Goal: Task Accomplishment & Management: Use online tool/utility

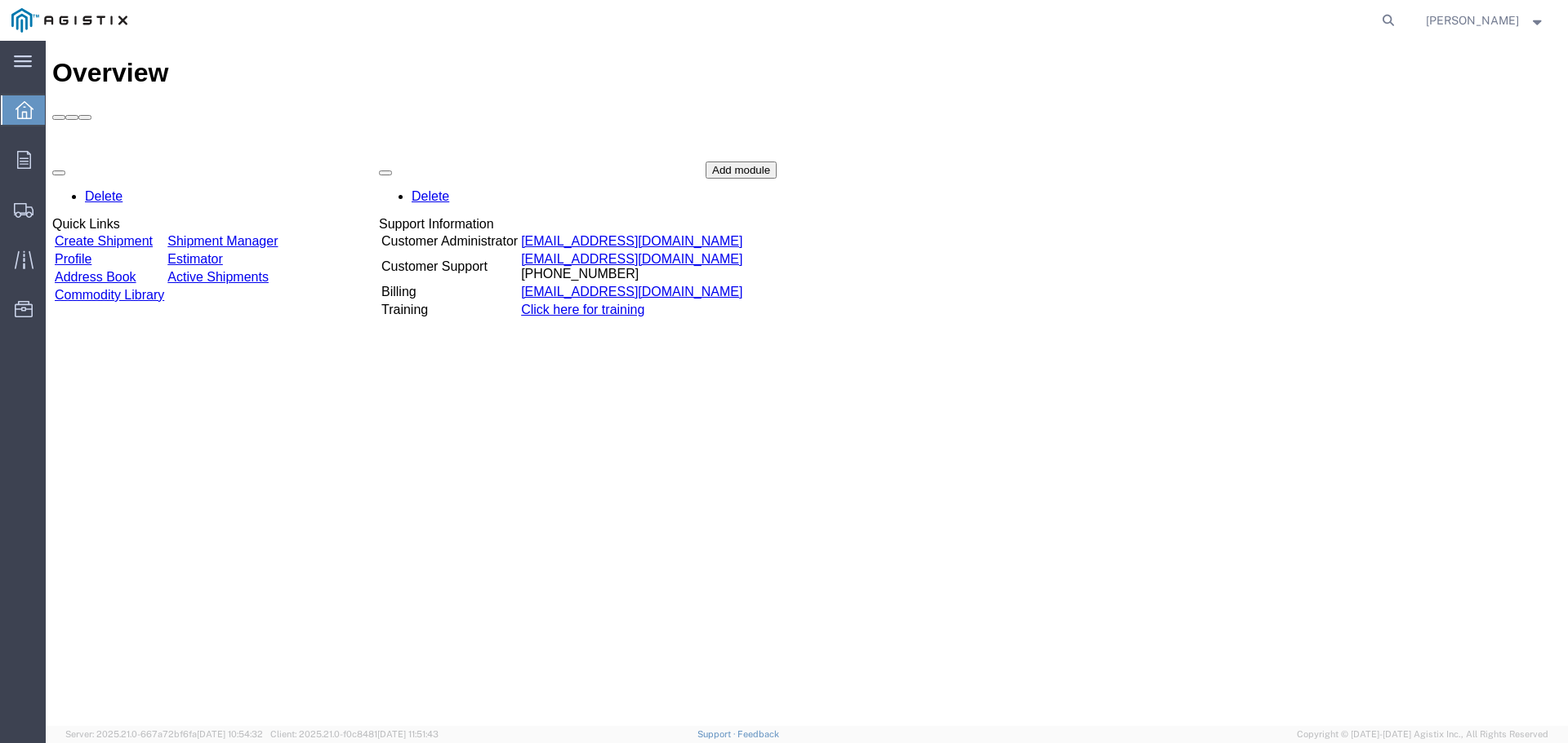
click at [153, 234] on link "Create Shipment" at bounding box center [103, 241] width 98 height 14
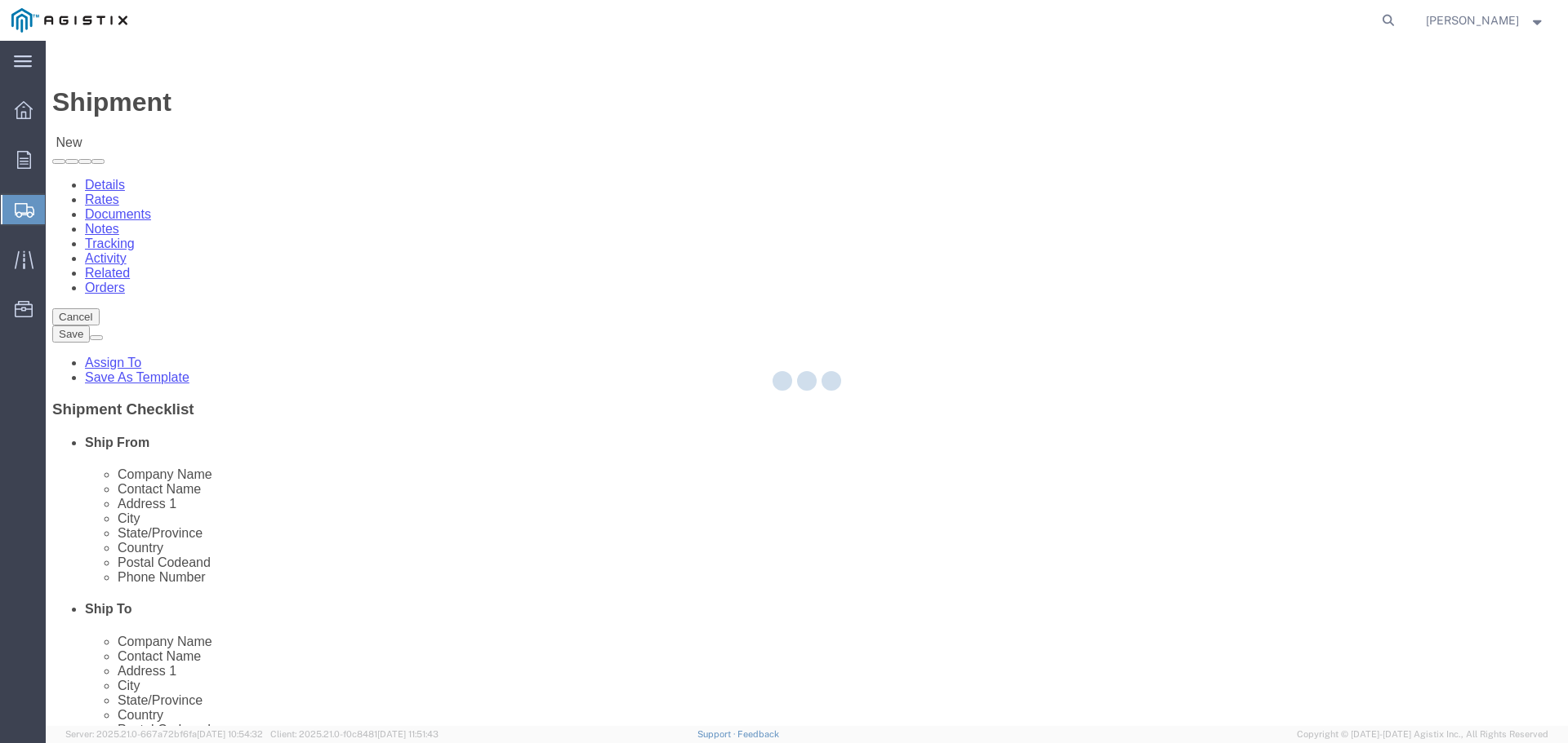
select select
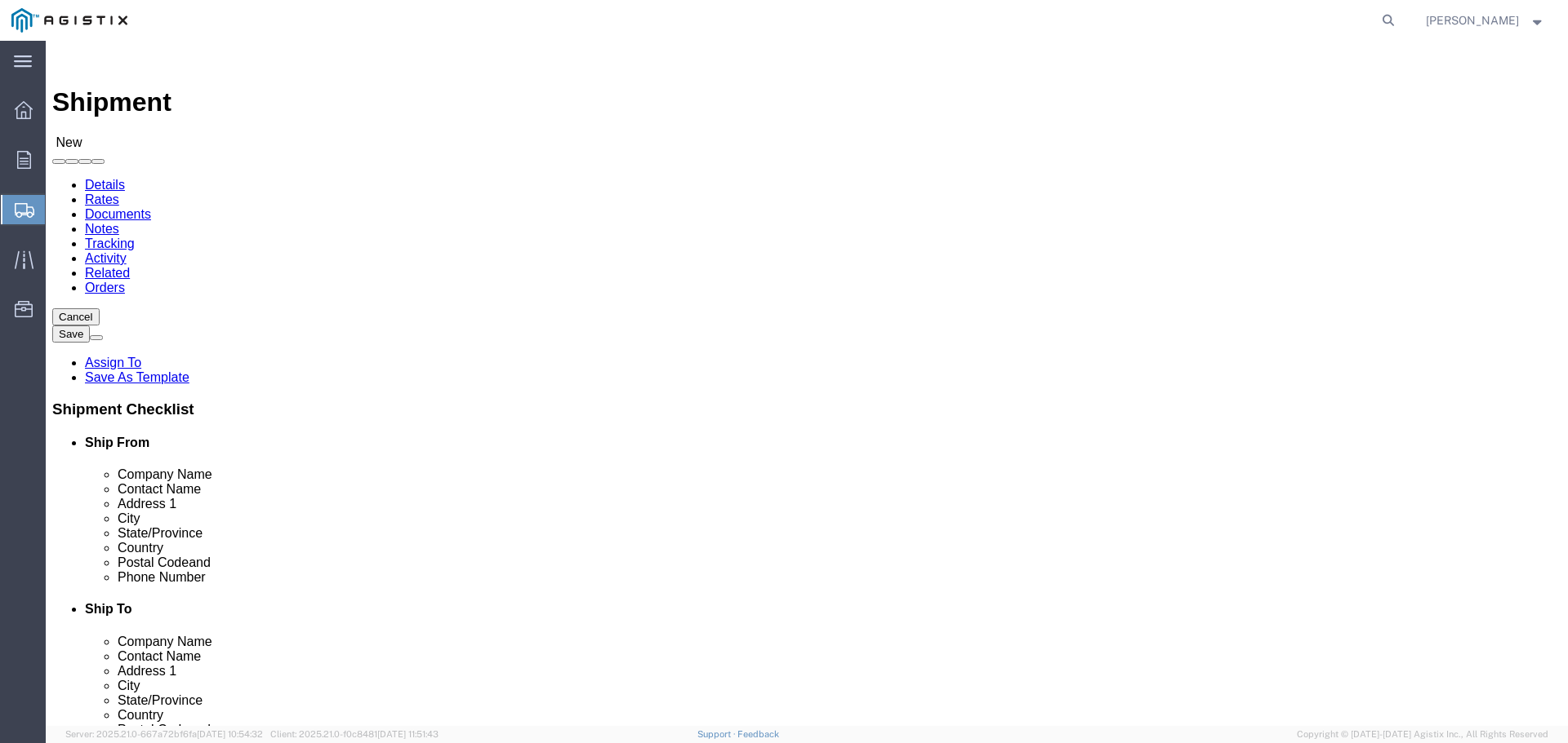
click select "Select Armorcast Products Co PG&E"
select select "9596"
click select "Select Armorcast Products Co PG&E"
select select "PURCHORD"
select select
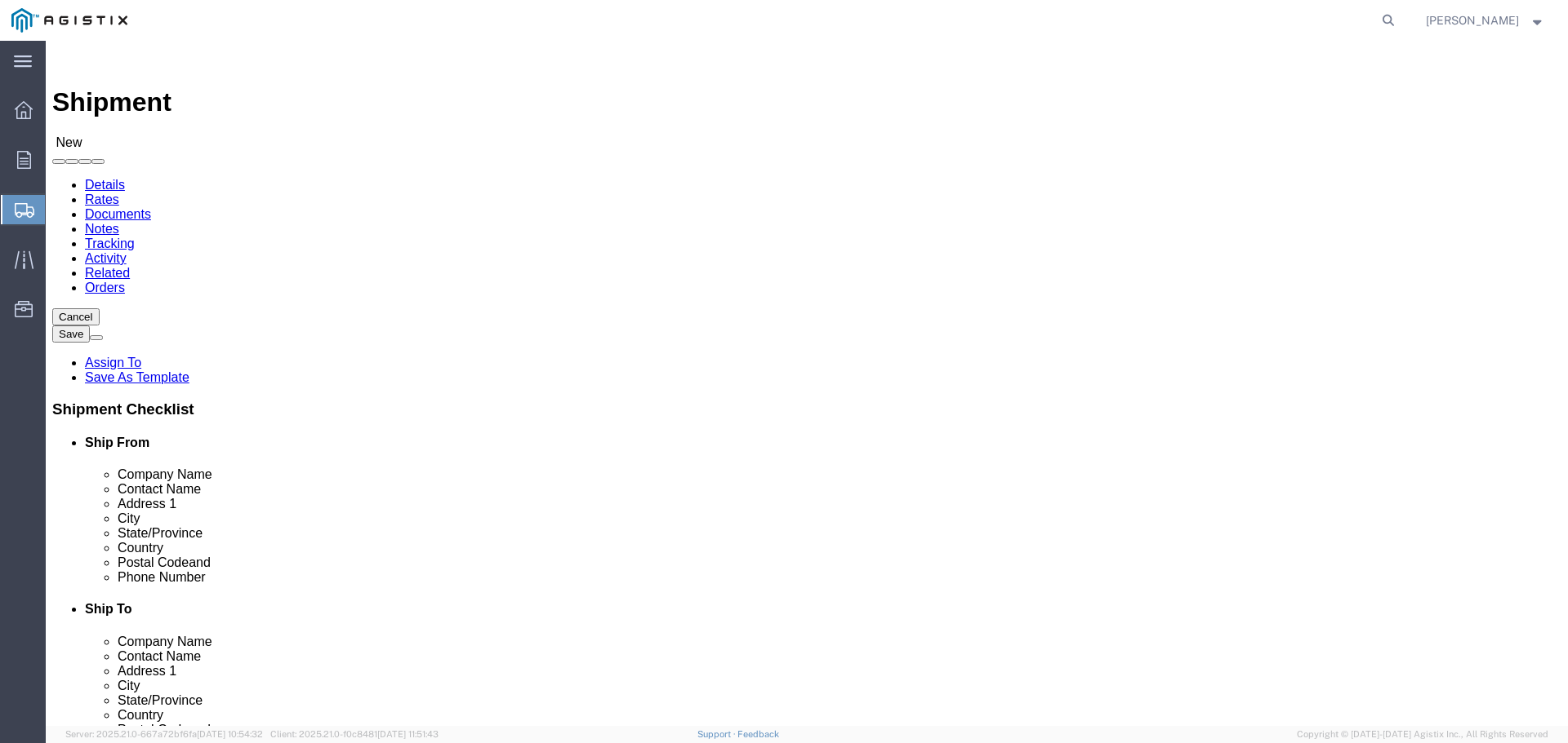
select select
click select "Select All Others [GEOGRAPHIC_DATA] [GEOGRAPHIC_DATA] [GEOGRAPHIC_DATA] [GEOGRA…"
select select "23082"
click select "Select All Others [GEOGRAPHIC_DATA] [GEOGRAPHIC_DATA] [GEOGRAPHIC_DATA] [GEOGRA…"
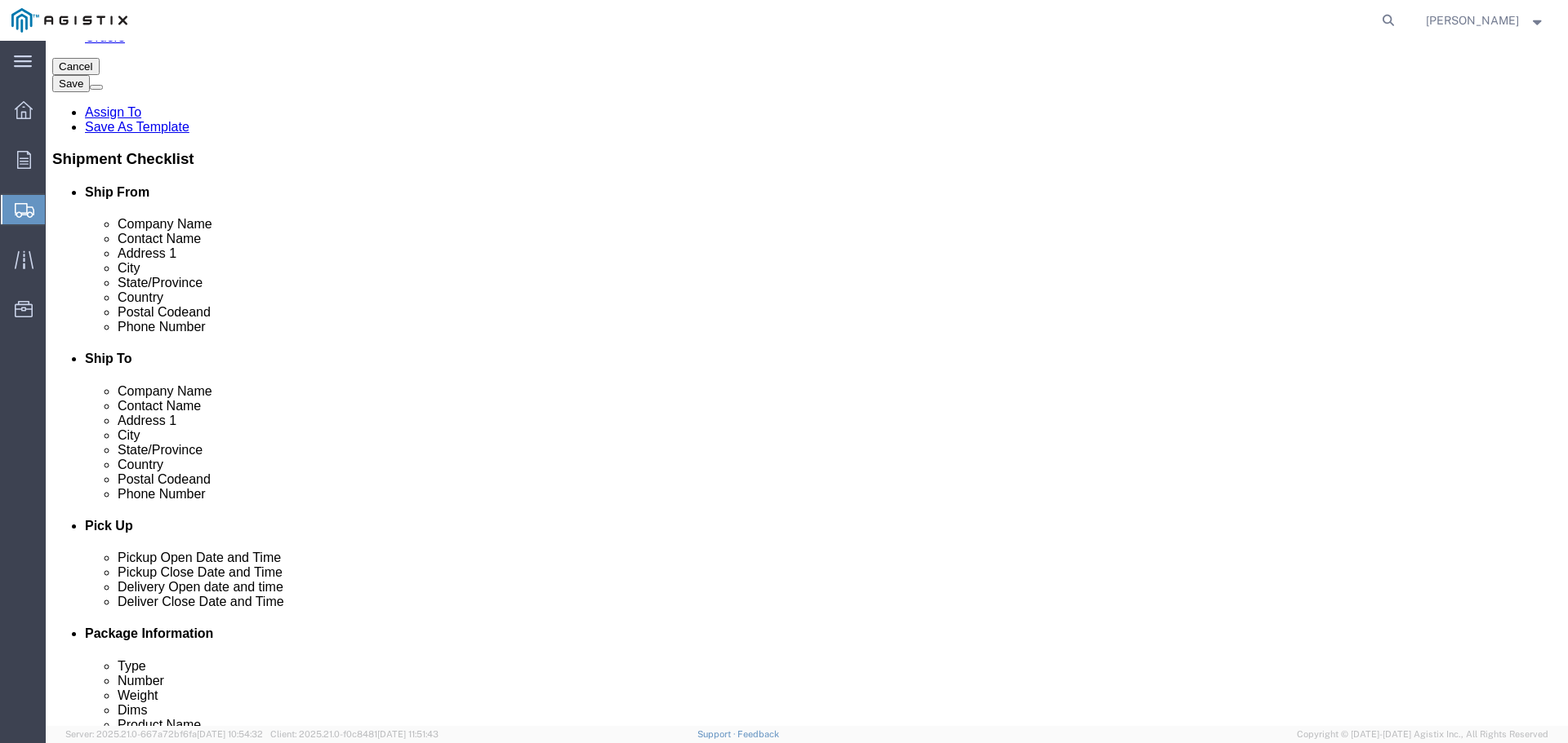
scroll to position [163, 0]
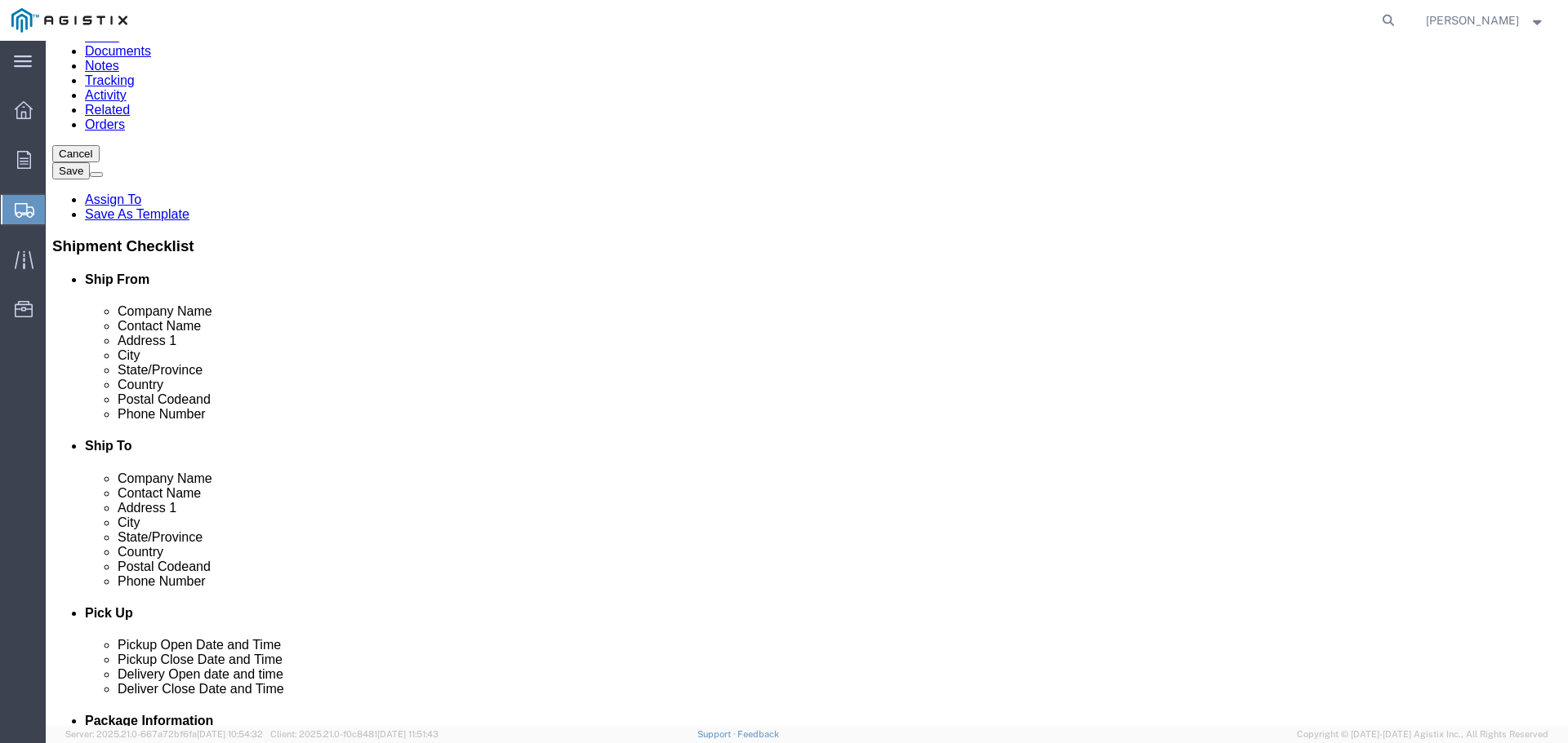
click input "text"
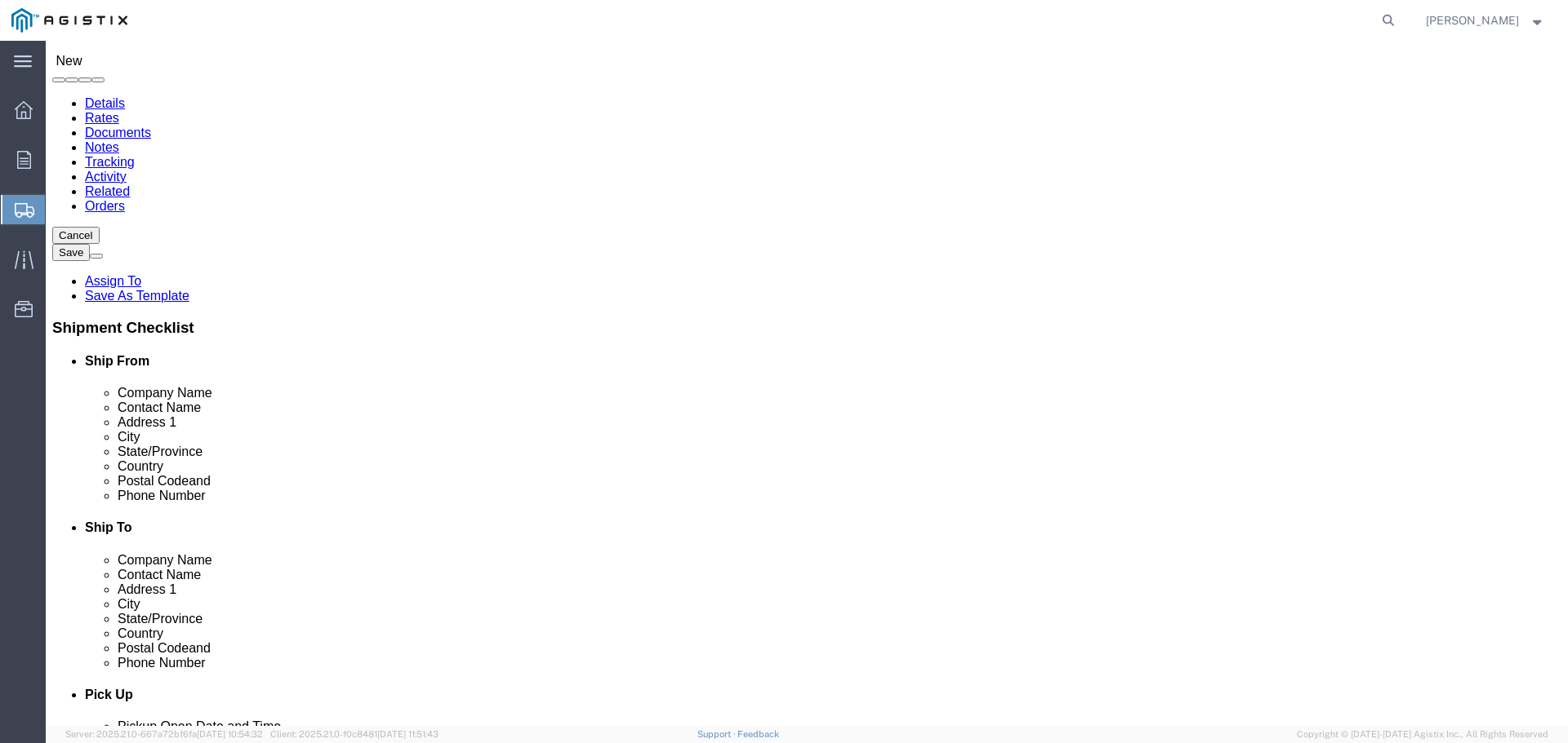
click input "text"
type input "chats"
click p "- Armorcast Products Co - ([PERSON_NAME]) [STREET_ADDRESS][PERSON_NAME]"
select select
type input "Armorcast Products Co"
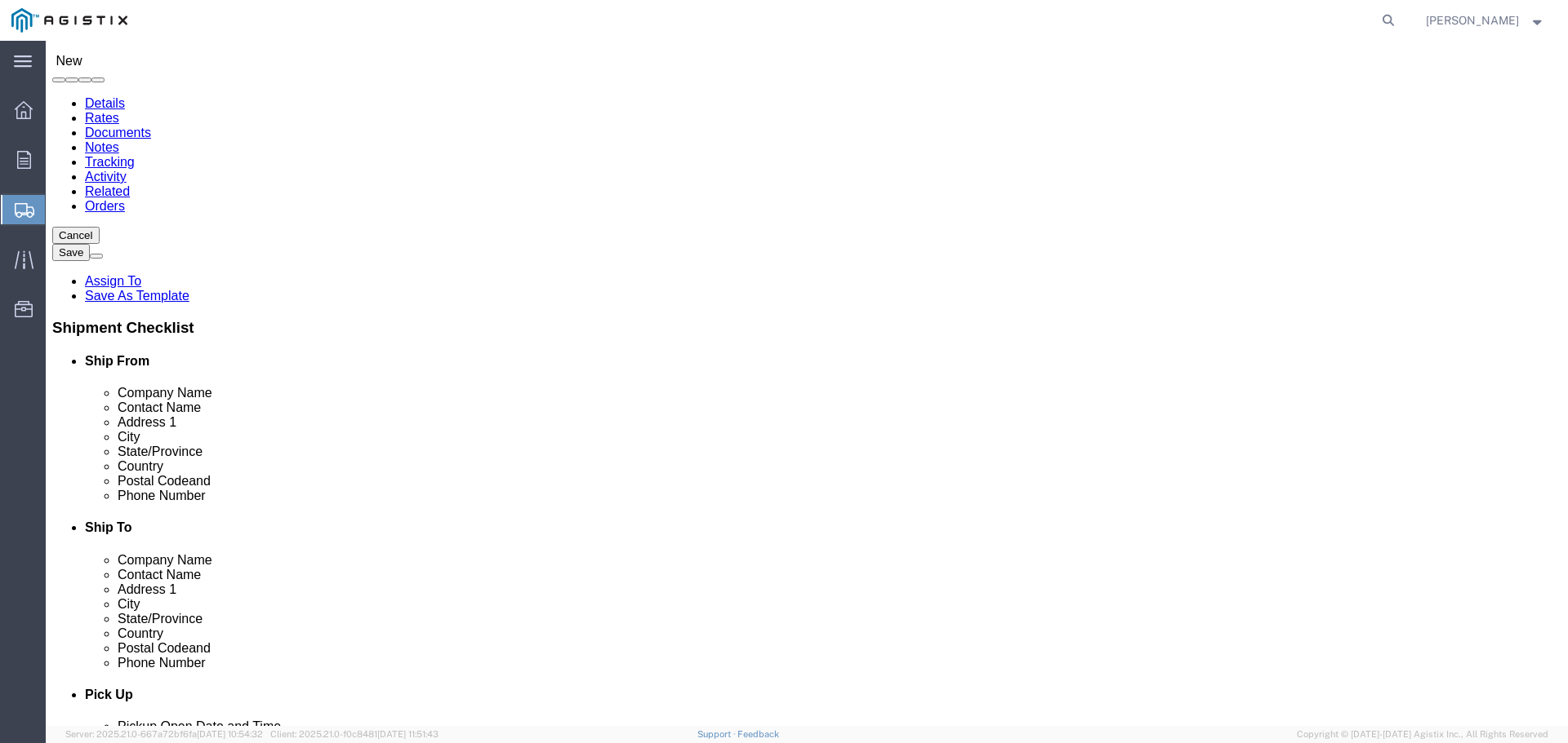
type input "[PERSON_NAME]"
type input "[STREET_ADDRESS][PERSON_NAME]"
type input "Chatsworth"
type input "91311"
type input "[PHONE_NUMBER]"
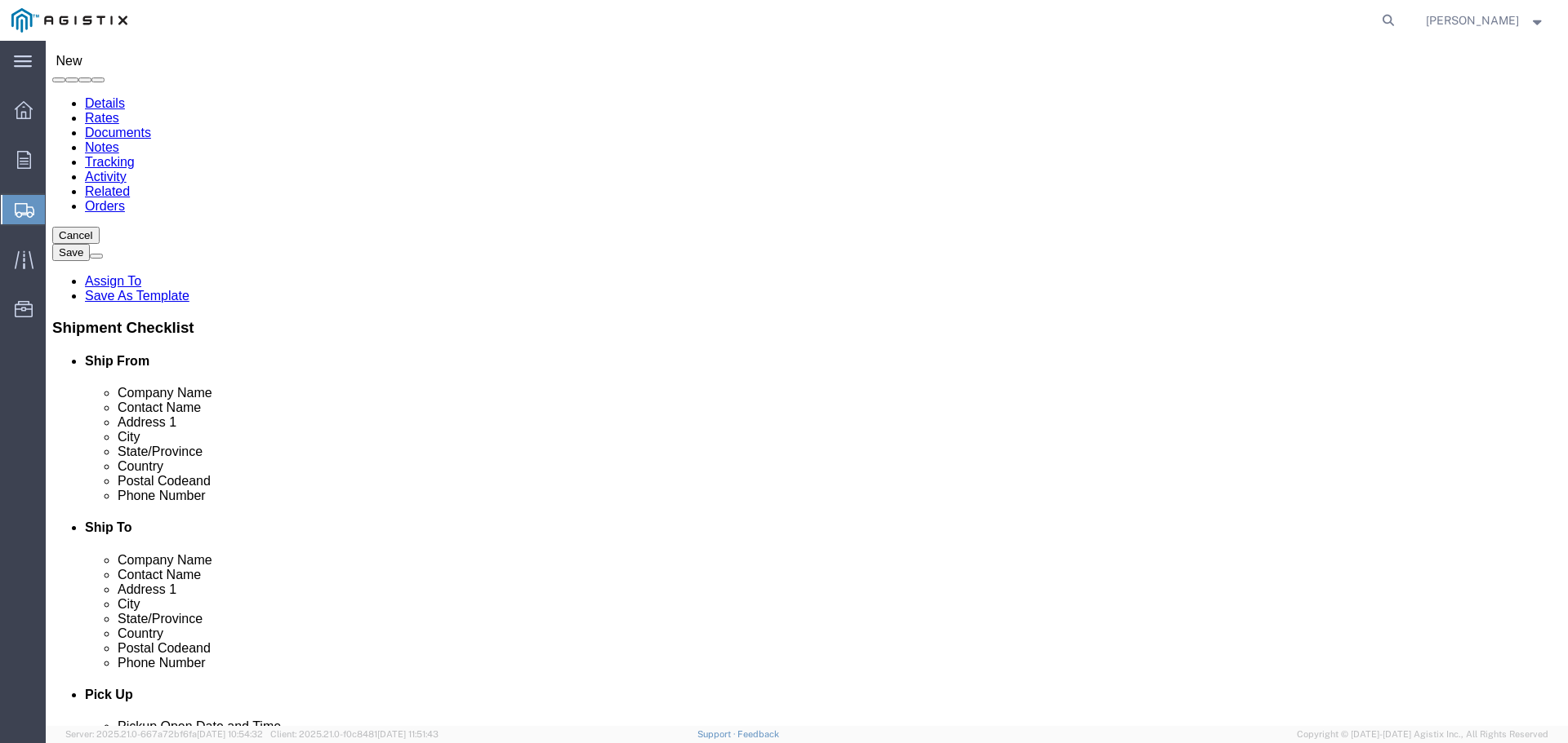
type input "[EMAIL_ADDRESS][PERSON_NAME][DOMAIN_NAME]"
checkbox input "true"
select select "CA"
type input "Chatsworth"
select select
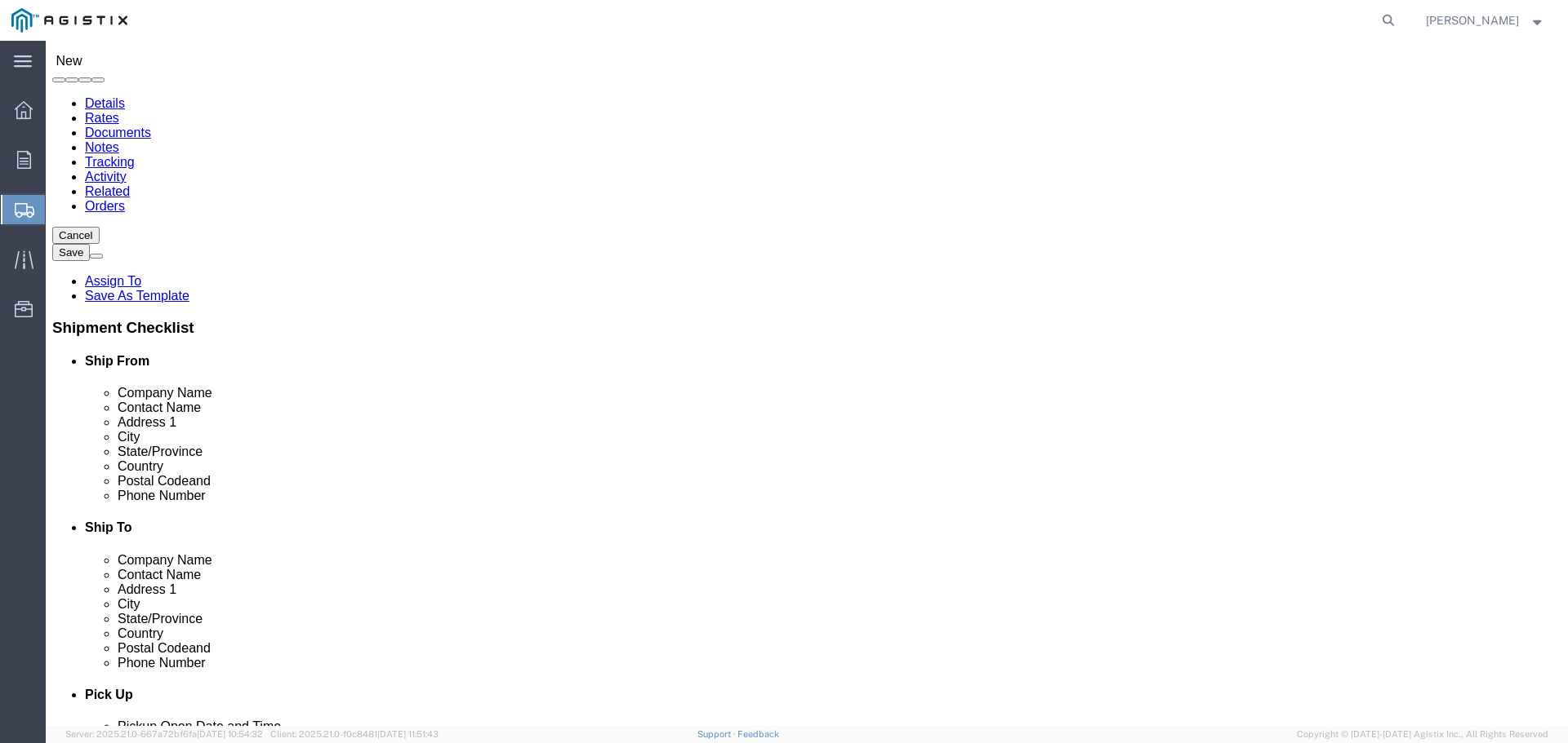
click input "text"
type input "wheat"
click p "- PG&E - () [STREET_ADDRESS]"
select select
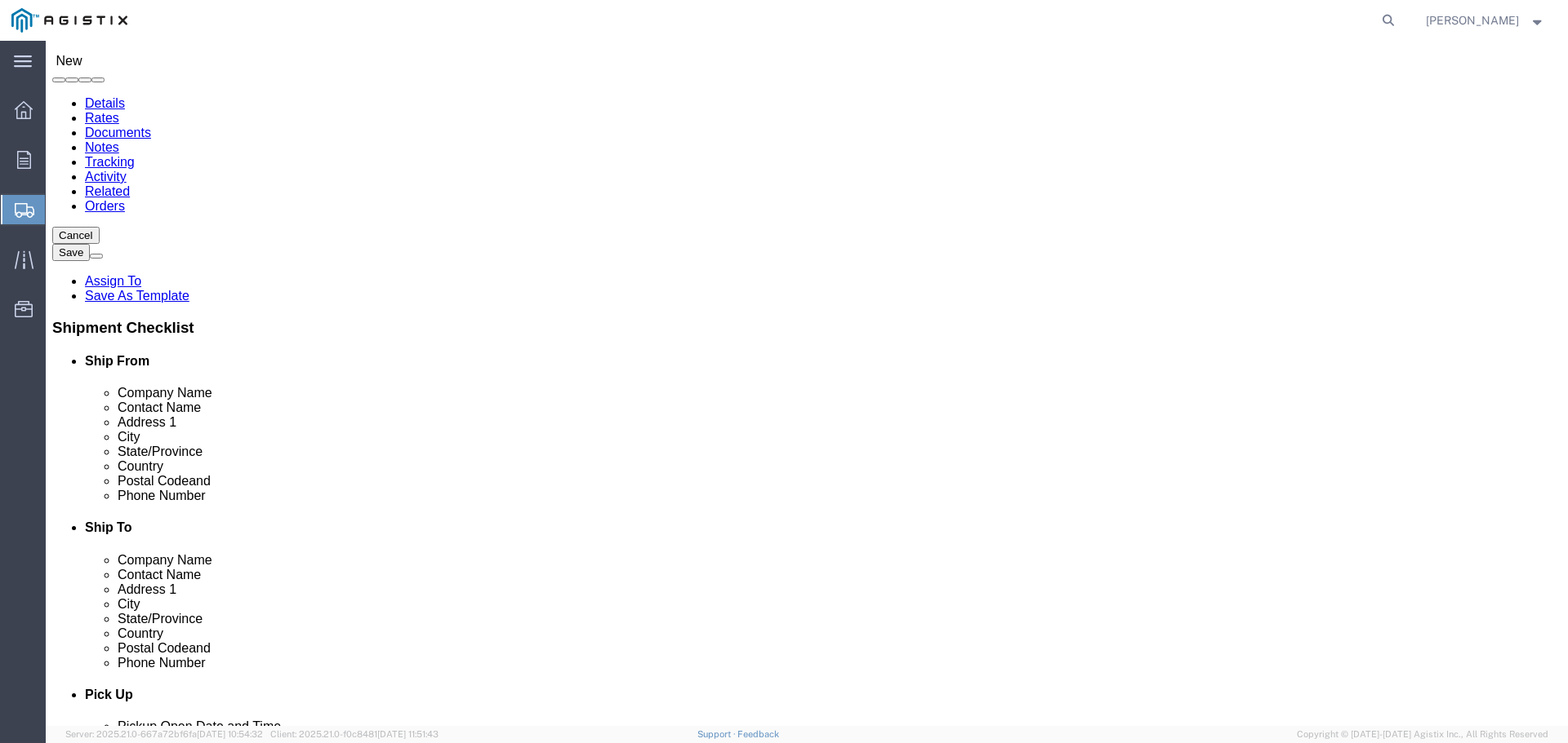
type input "PG&E"
type input "[STREET_ADDRESS]"
type input "Wheatland"
type input "95692"
select select "CA"
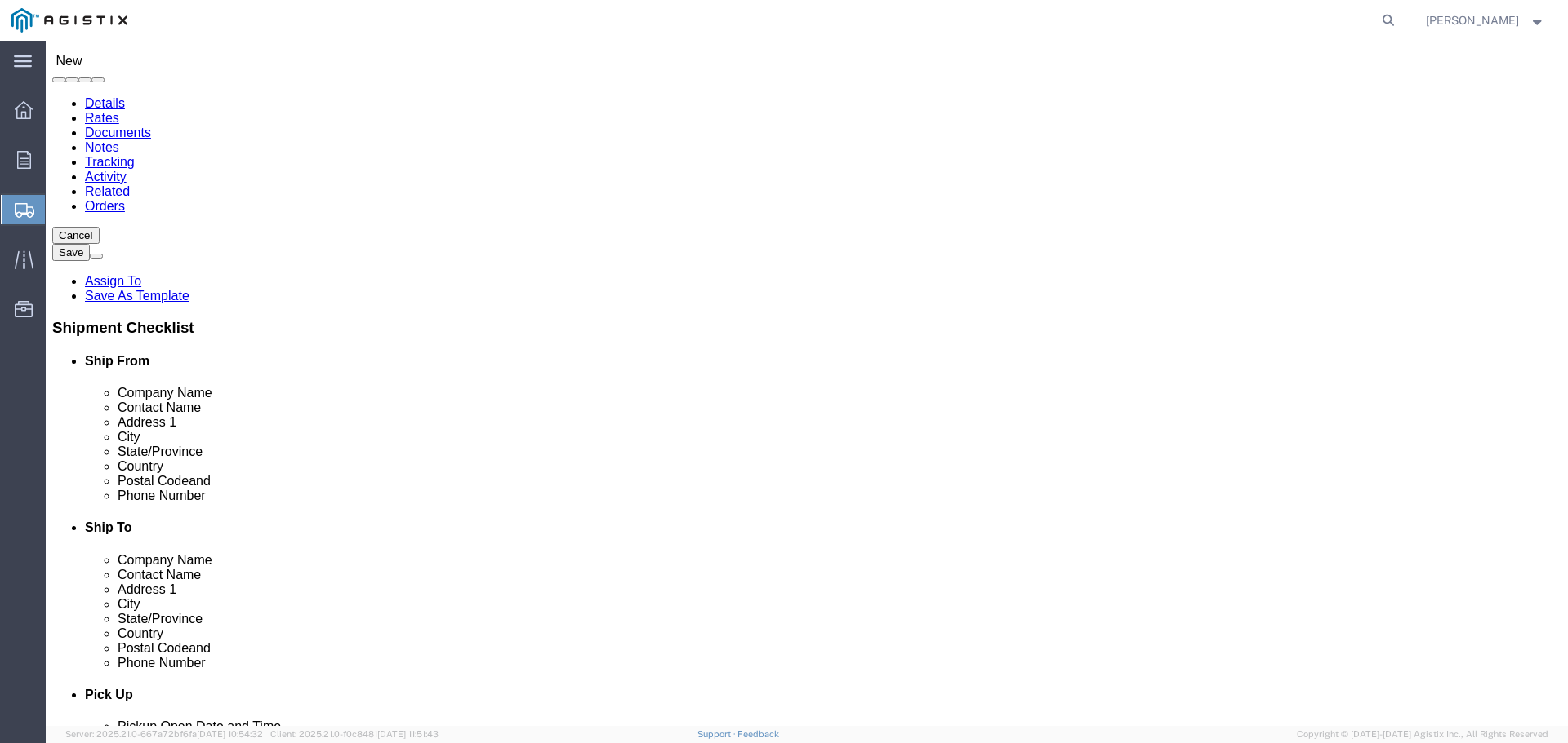
type input "Wheatland"
select select
click input "text"
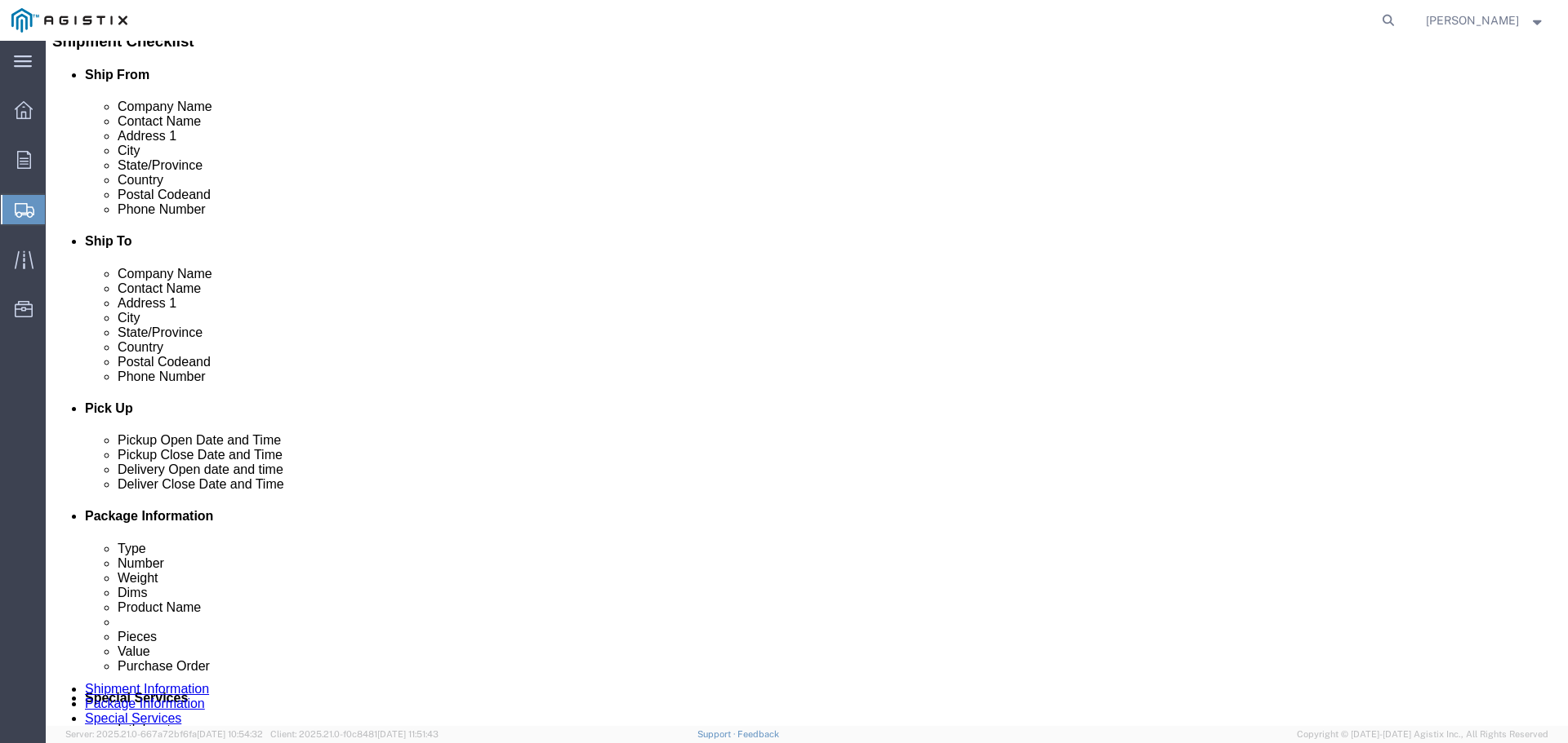
scroll to position [408, 0]
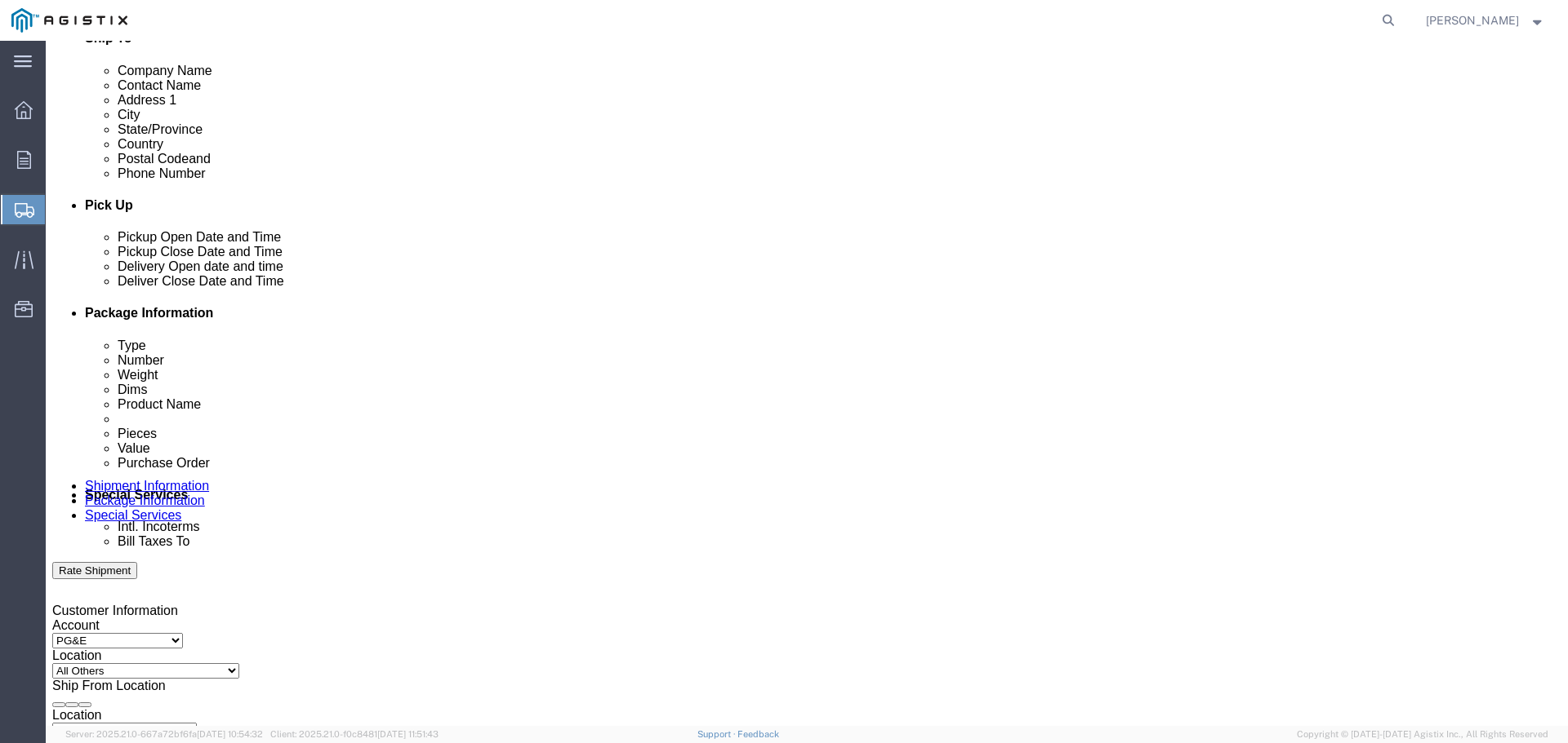
click div "[DATE] 9:00 AM"
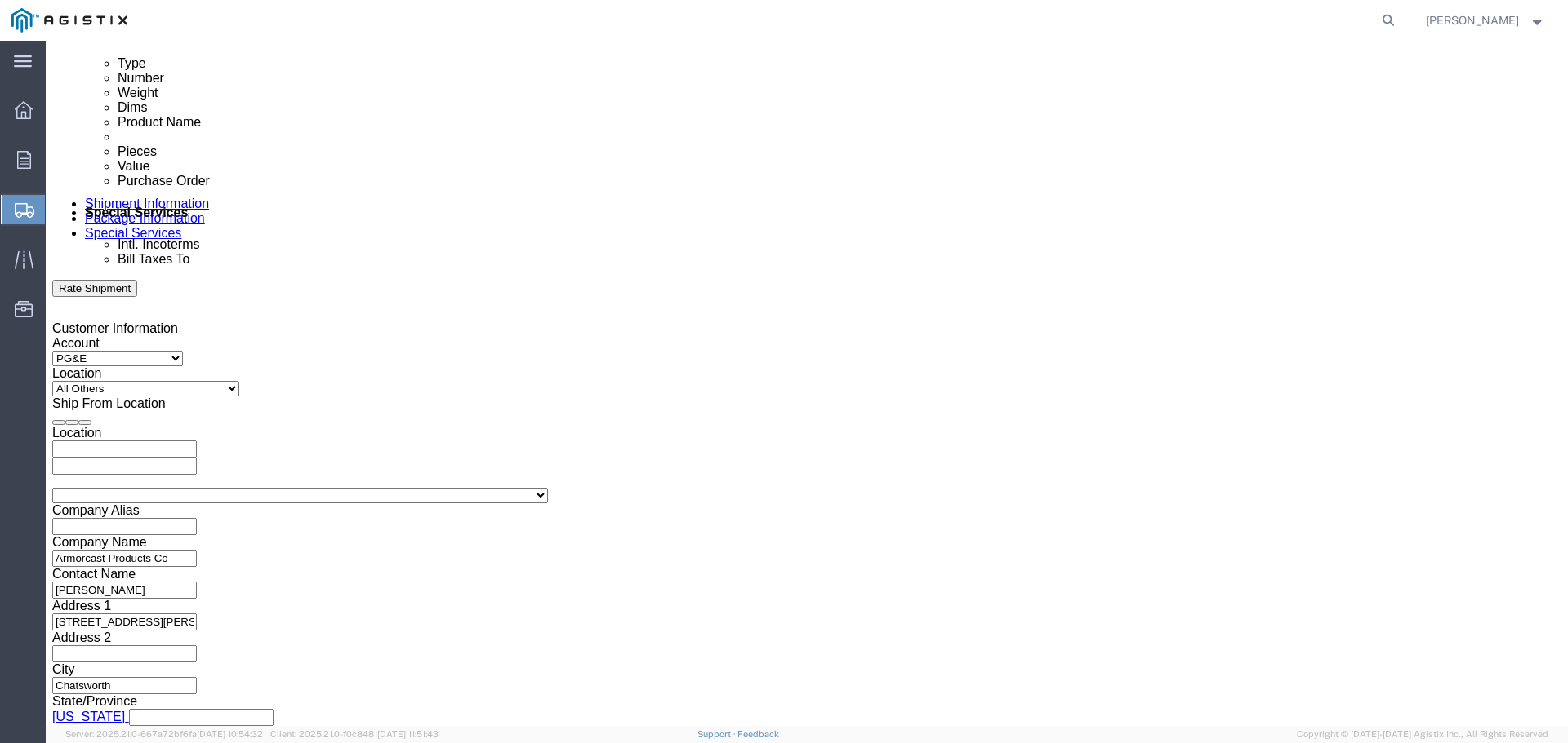
type input "2:30 PM"
click button "Apply"
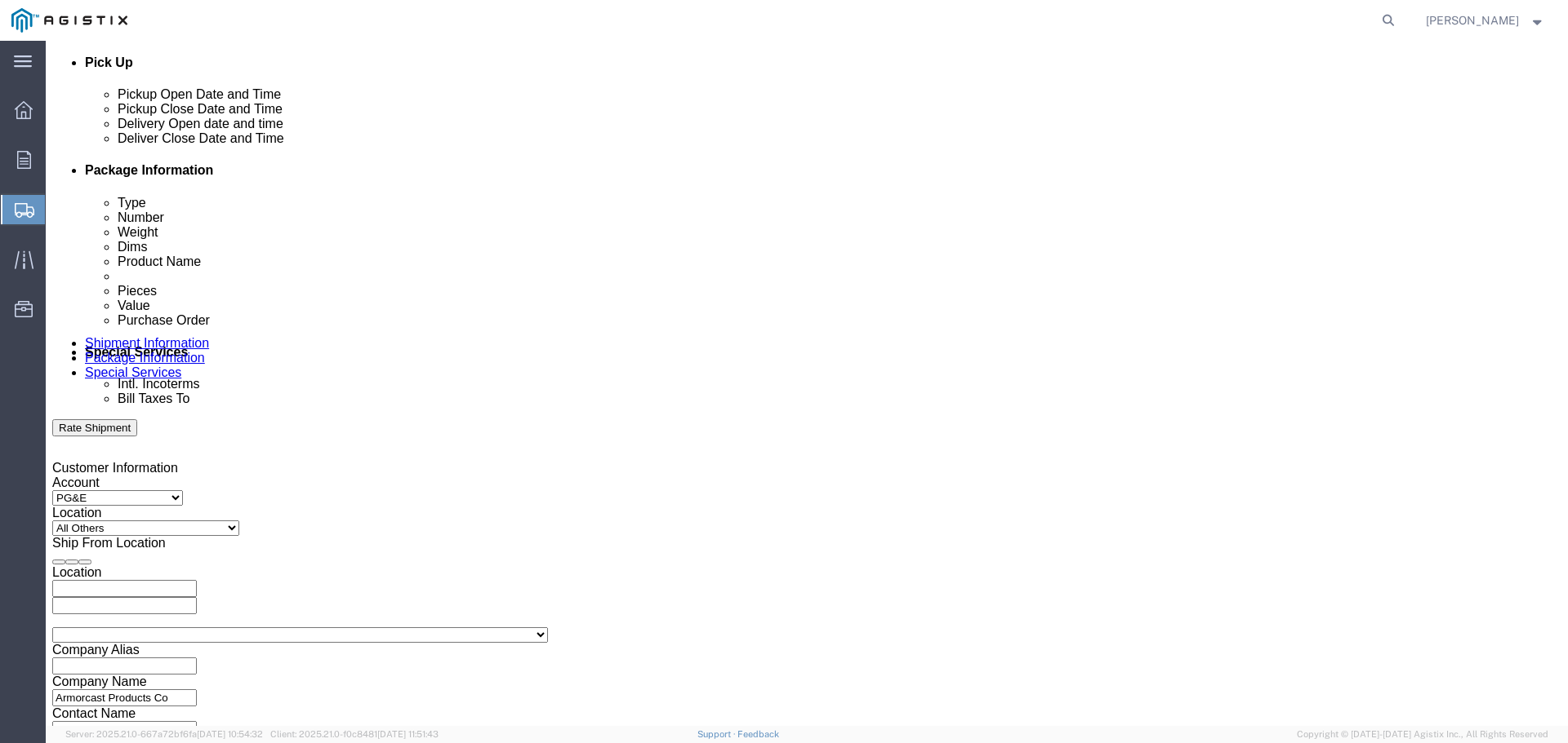
scroll to position [691, 0]
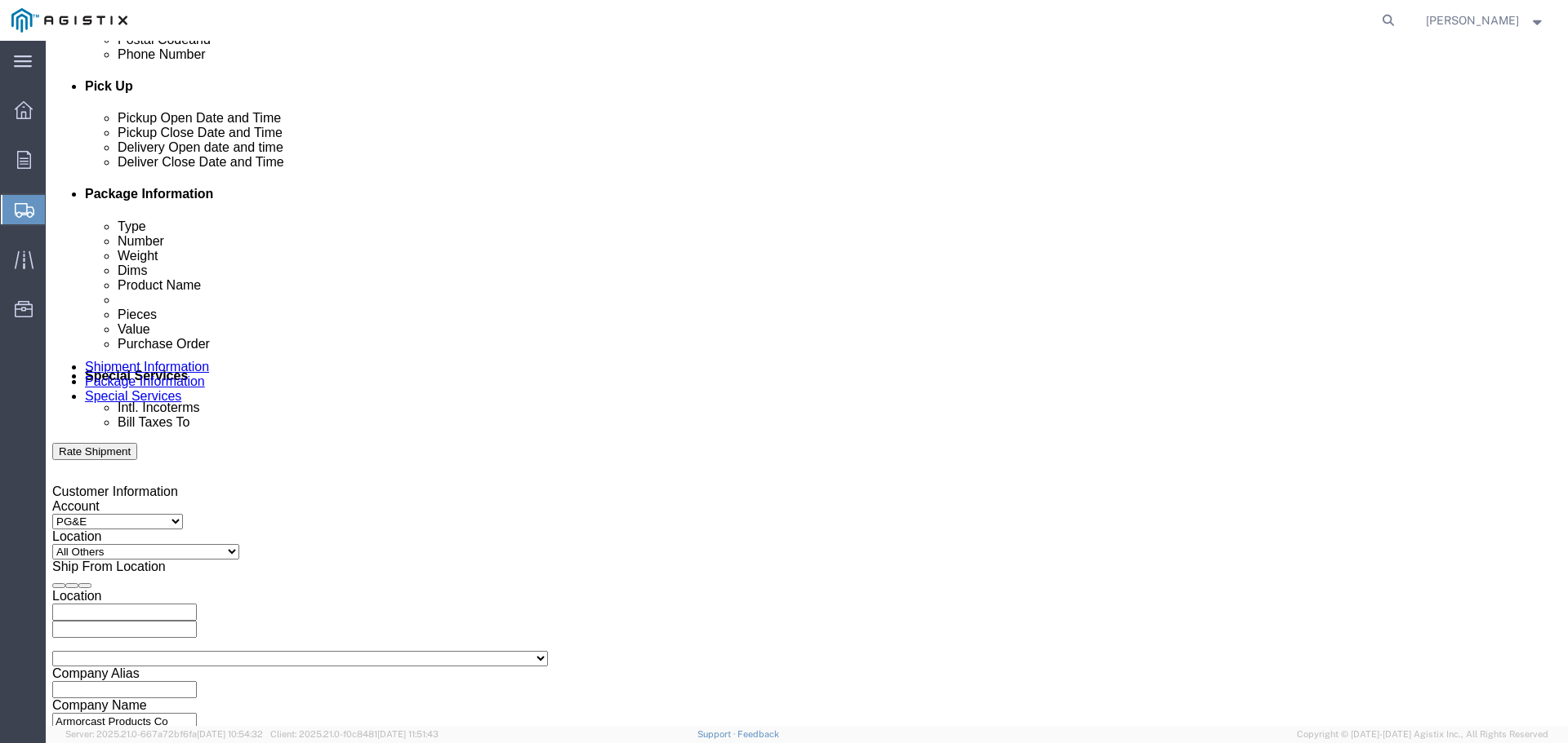
click div
click input "3:30 PM"
type input "8:00 AM"
click button "Apply"
click div
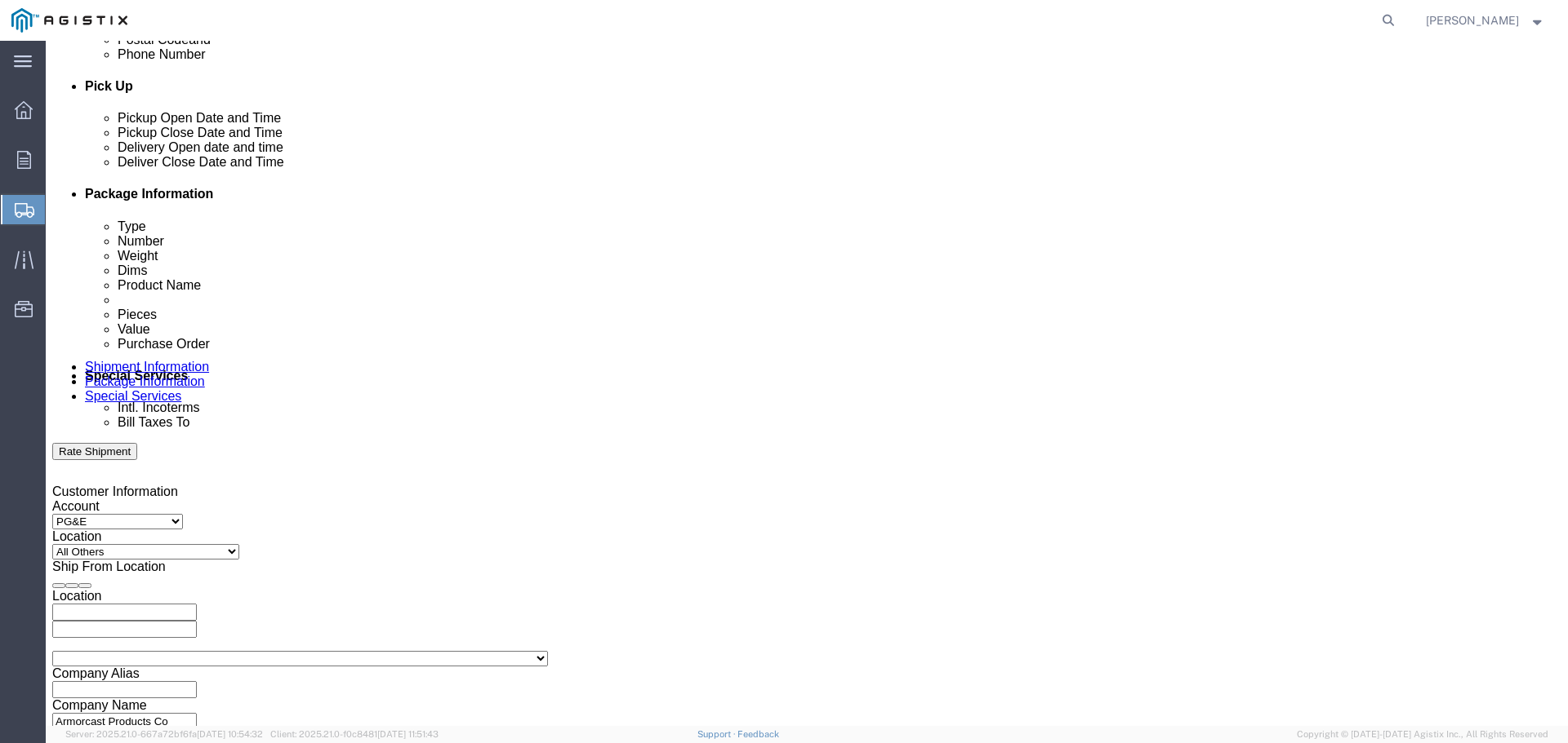
type input "3:00 PM"
click button "Apply"
click input "text"
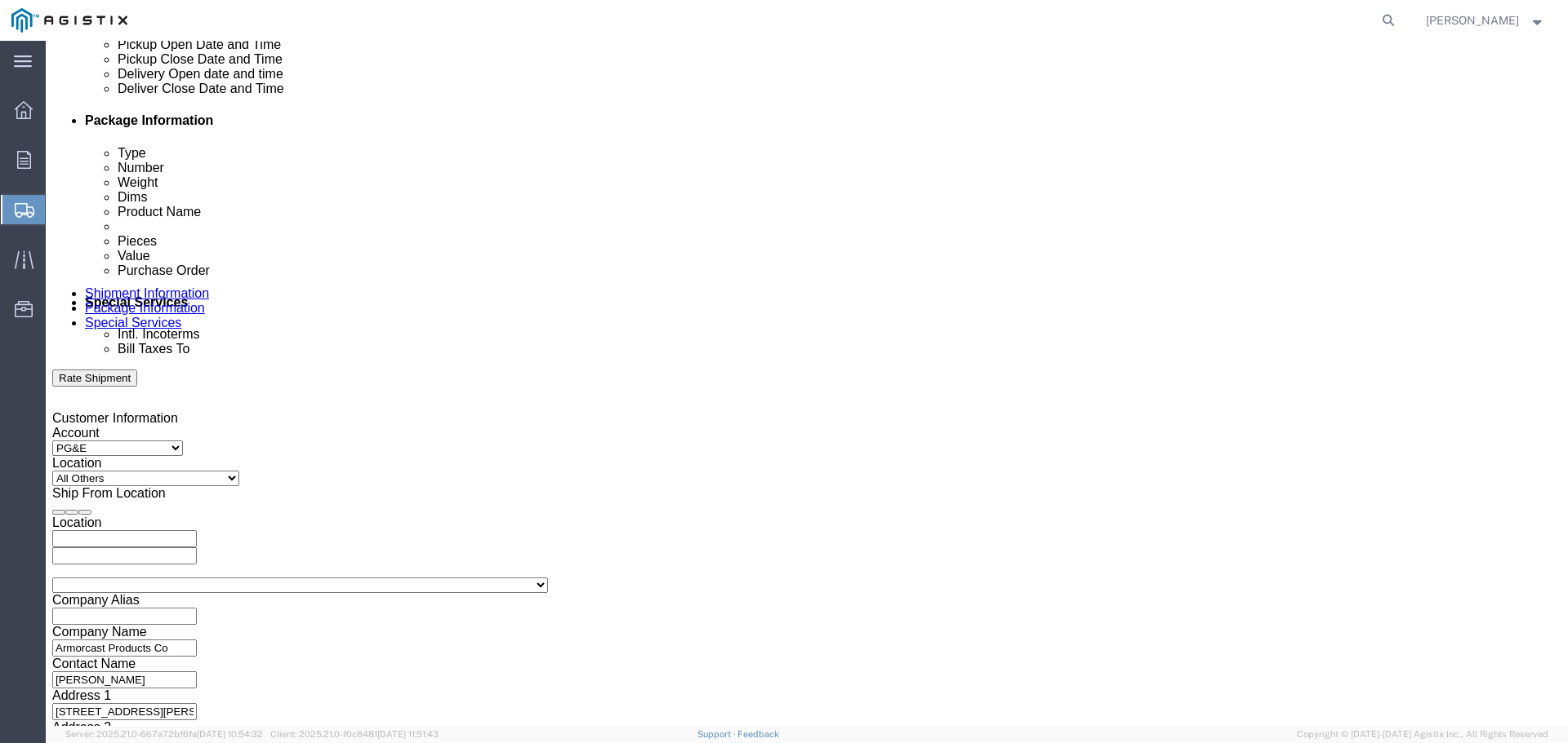
scroll to position [854, 0]
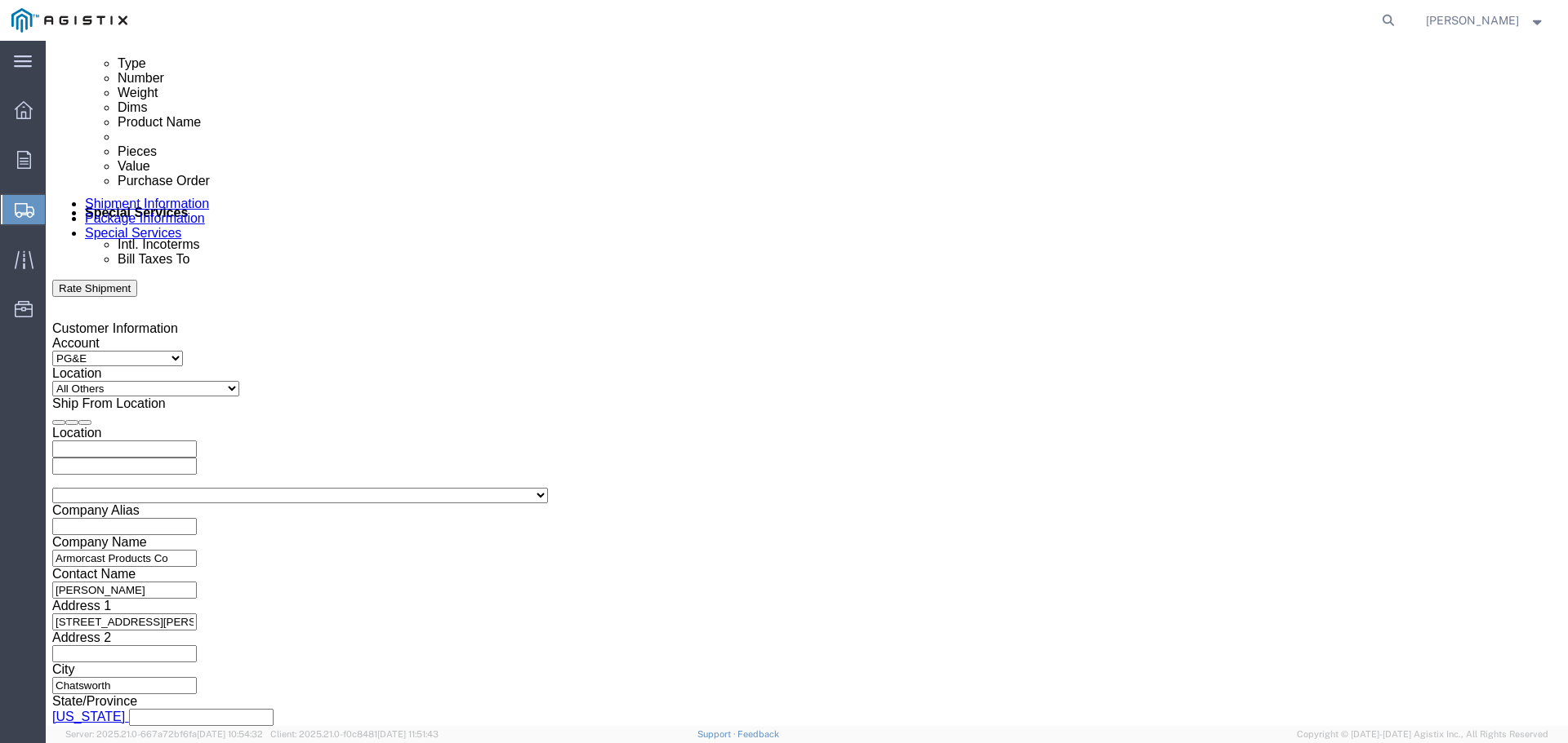
type input "3501410722"
click select "Select Air Less than Truckload Multi-Leg Ocean Freight Rail Small Parcel Truckl…"
select select "LTL"
click select "Select Air Less than Truckload Multi-Leg Ocean Freight Rail Small Parcel Truckl…"
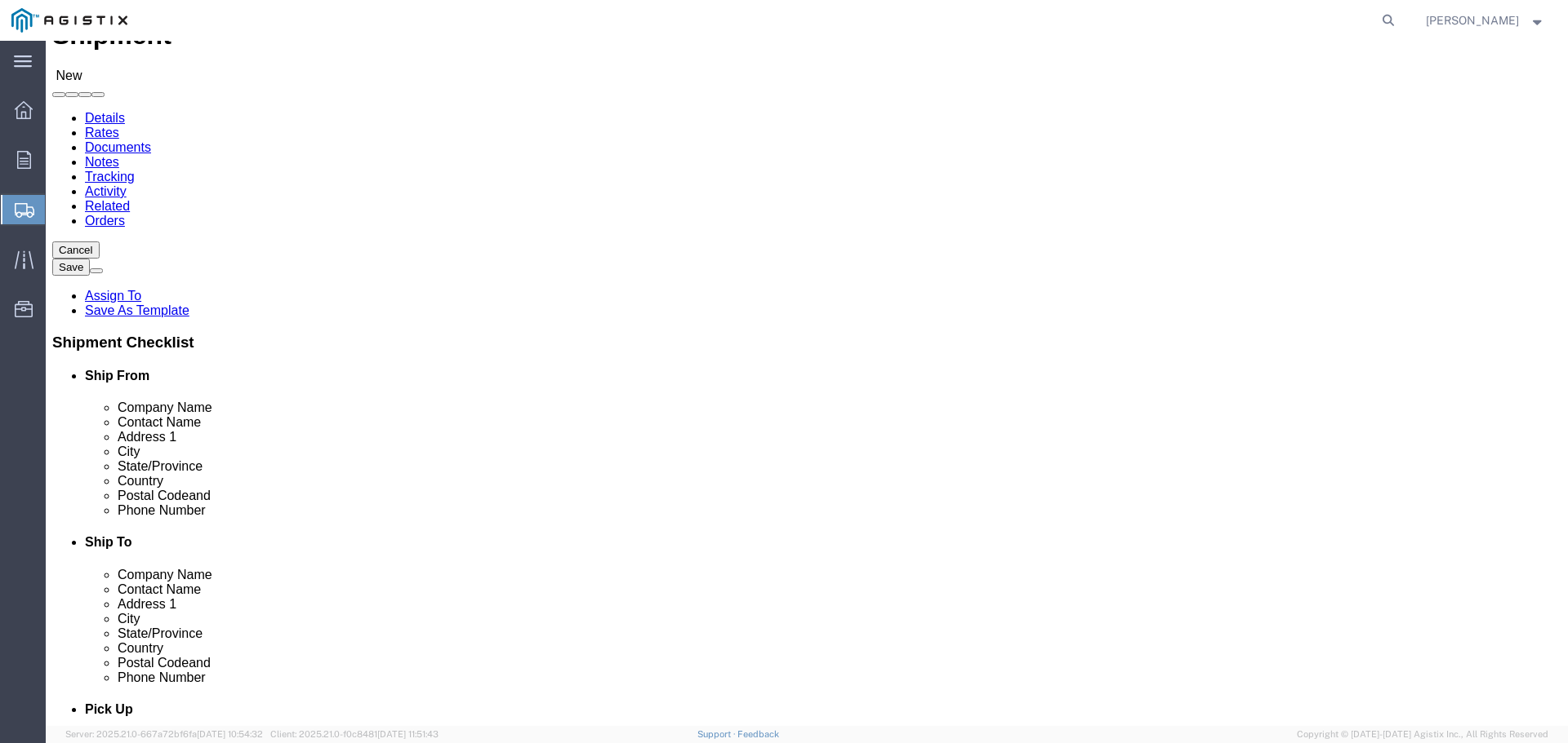
scroll to position [38, 0]
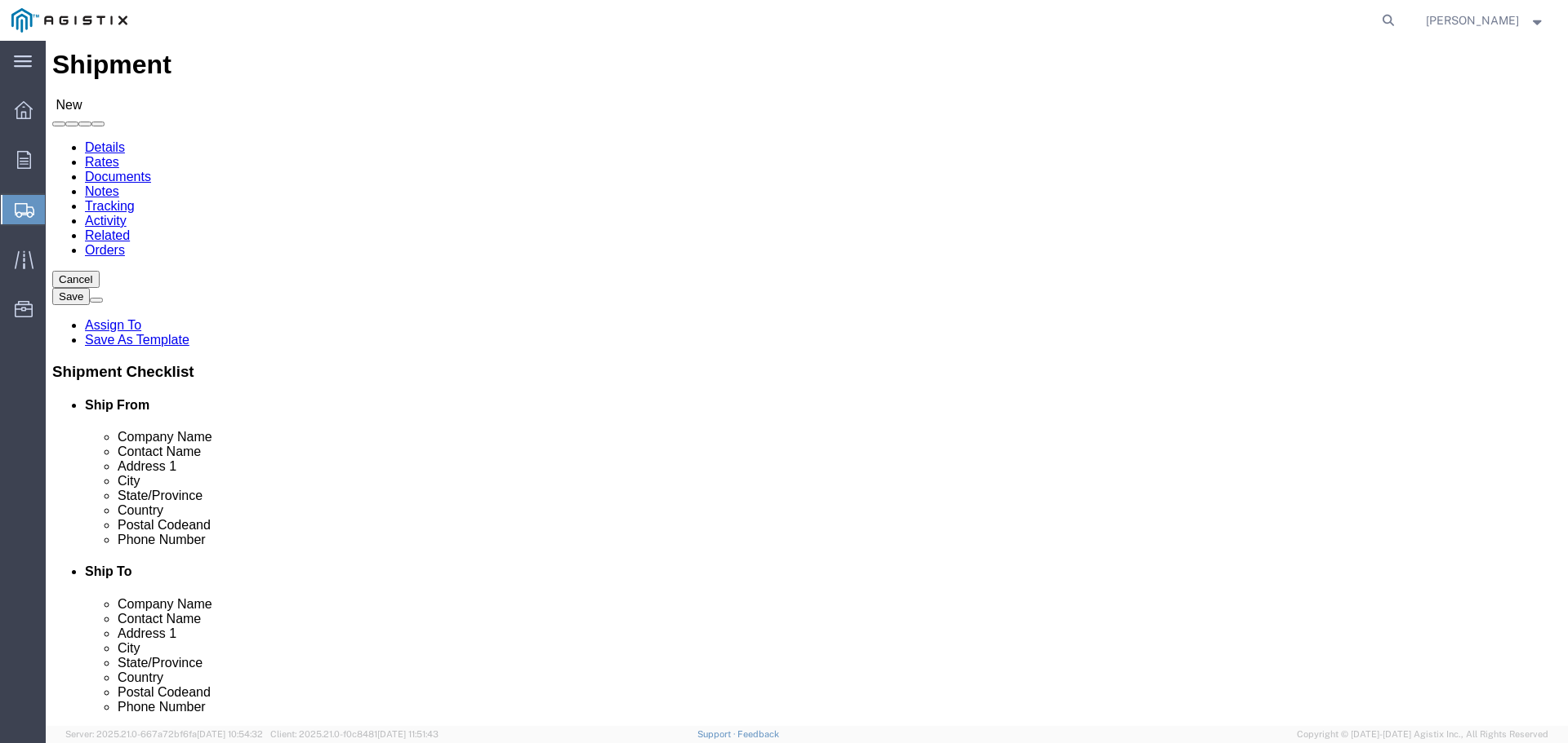
click input "text"
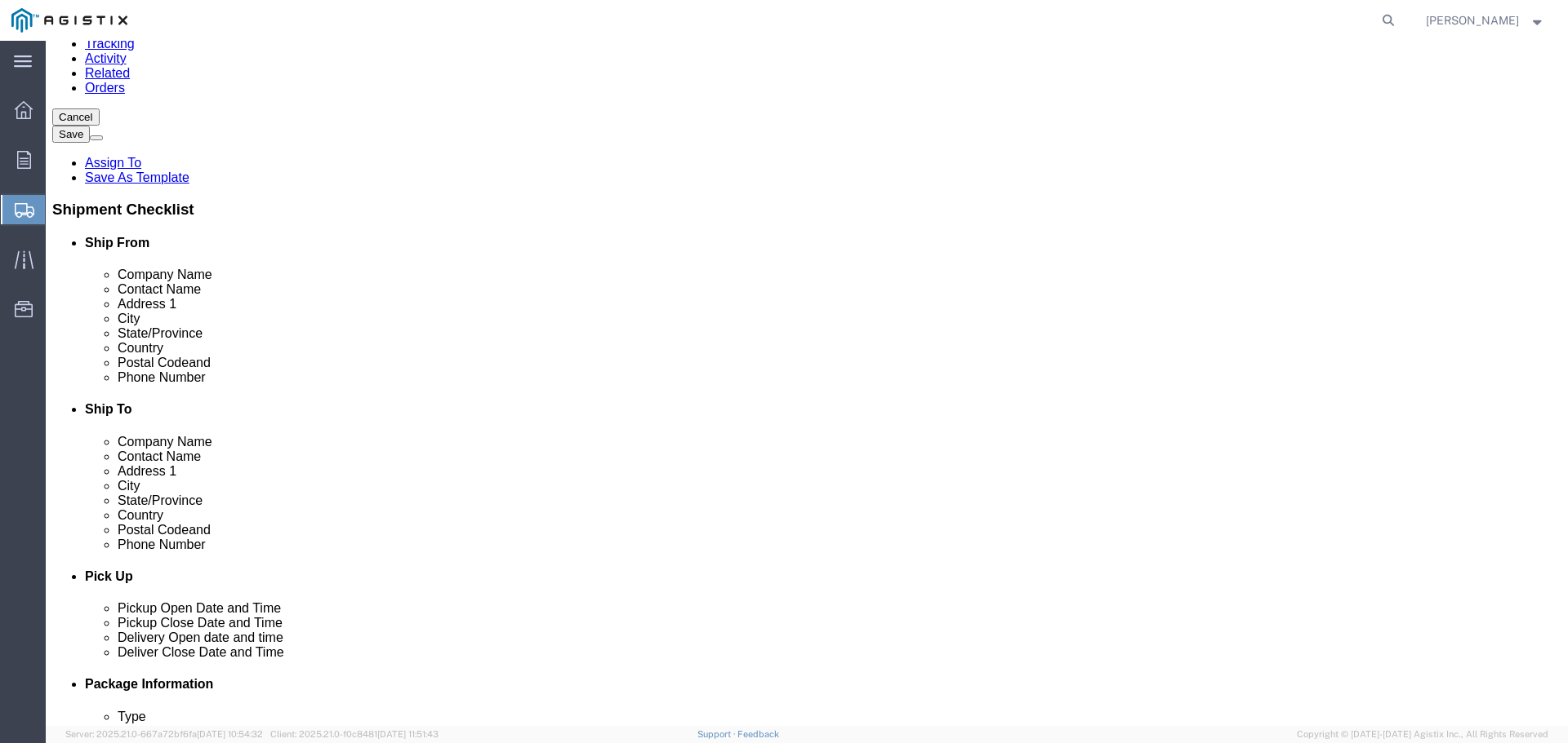
scroll to position [201, 0]
click input "text"
drag, startPoint x: 988, startPoint y: 278, endPoint x: 792, endPoint y: 279, distance: 196.0
click div "Contact Name Marysville Materials Receiving Ma"
drag, startPoint x: 867, startPoint y: 274, endPoint x: 876, endPoint y: 275, distance: 9.1
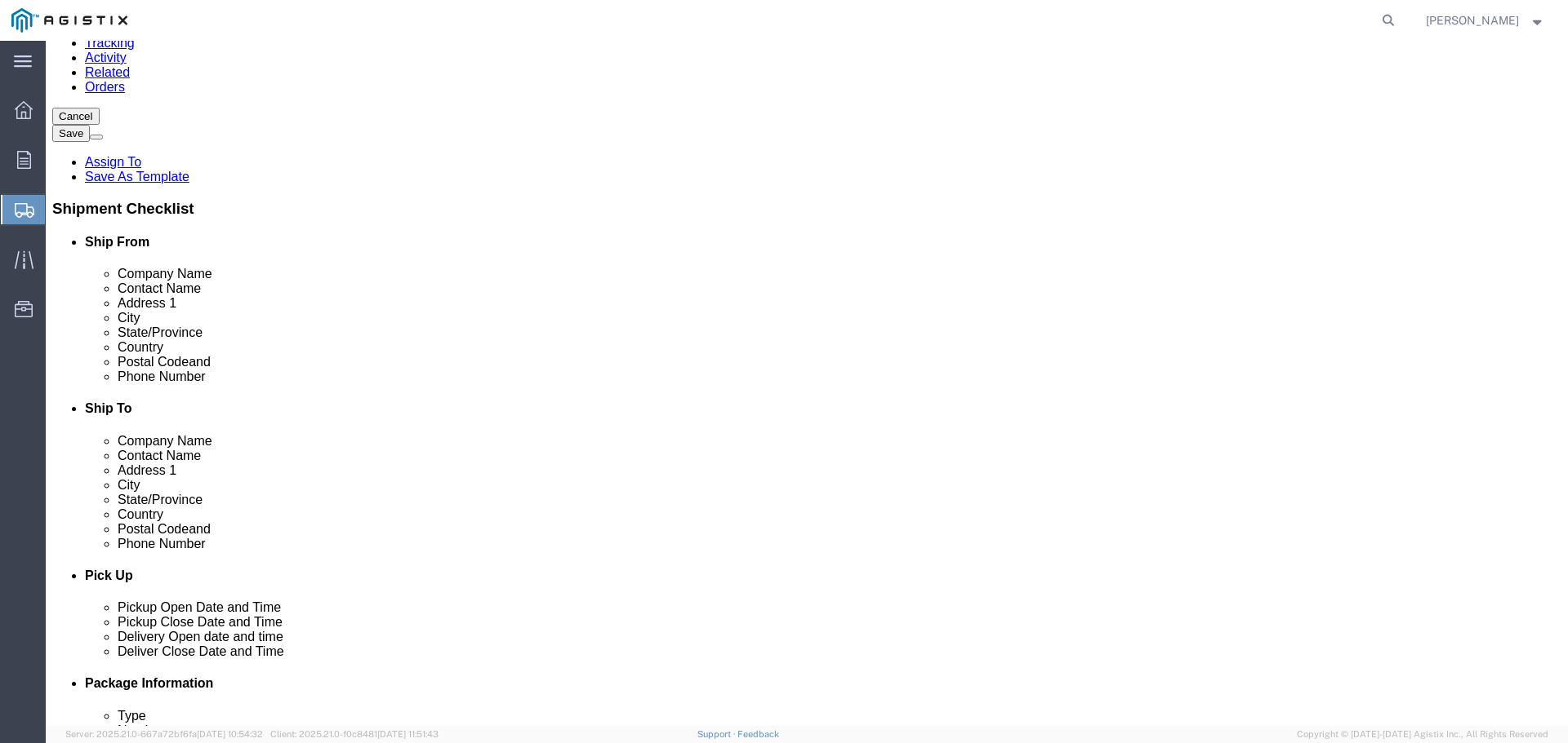
click input "Prima [PERSON_NAME]"
type input "[PERSON_NAME]"
click input "text"
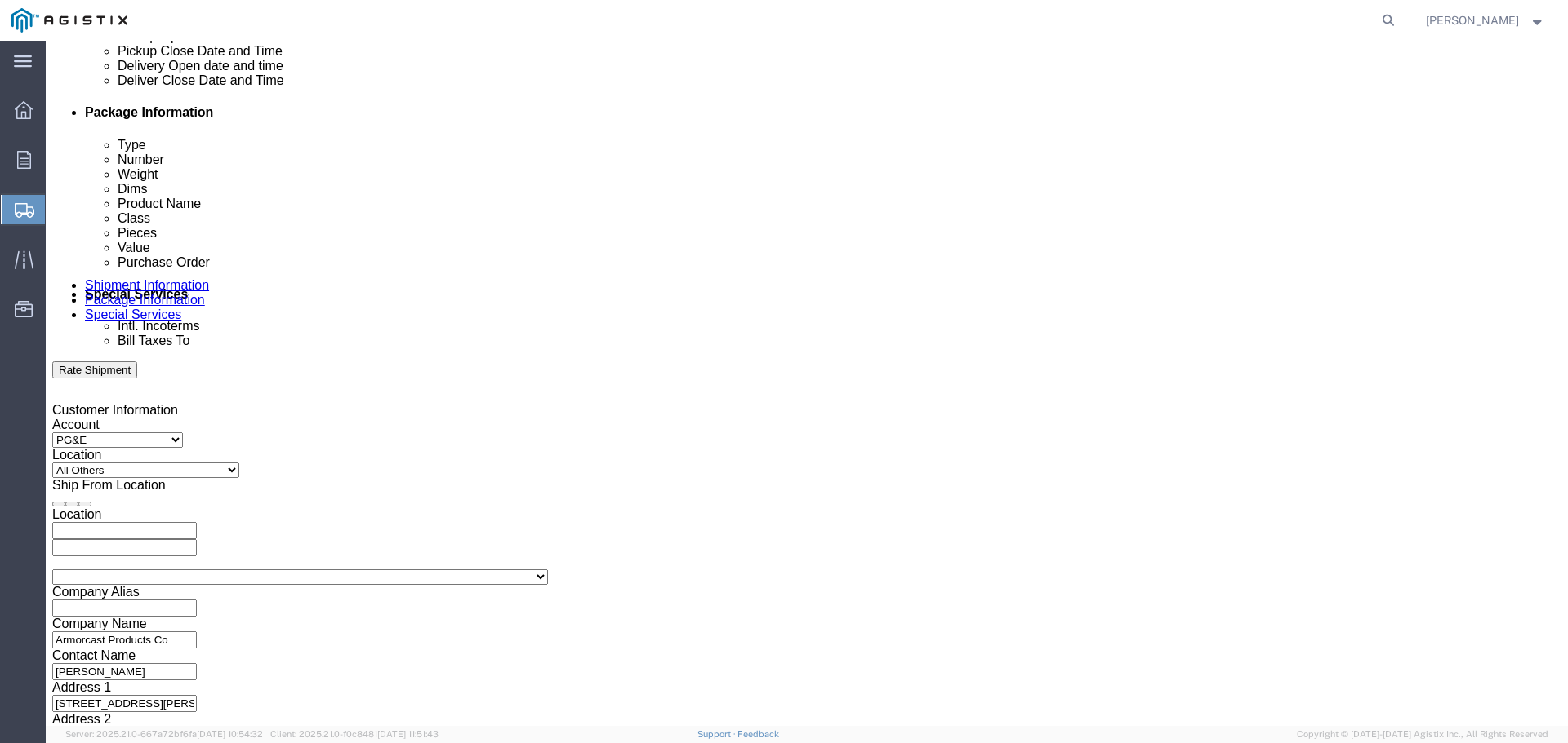
scroll to position [854, 0]
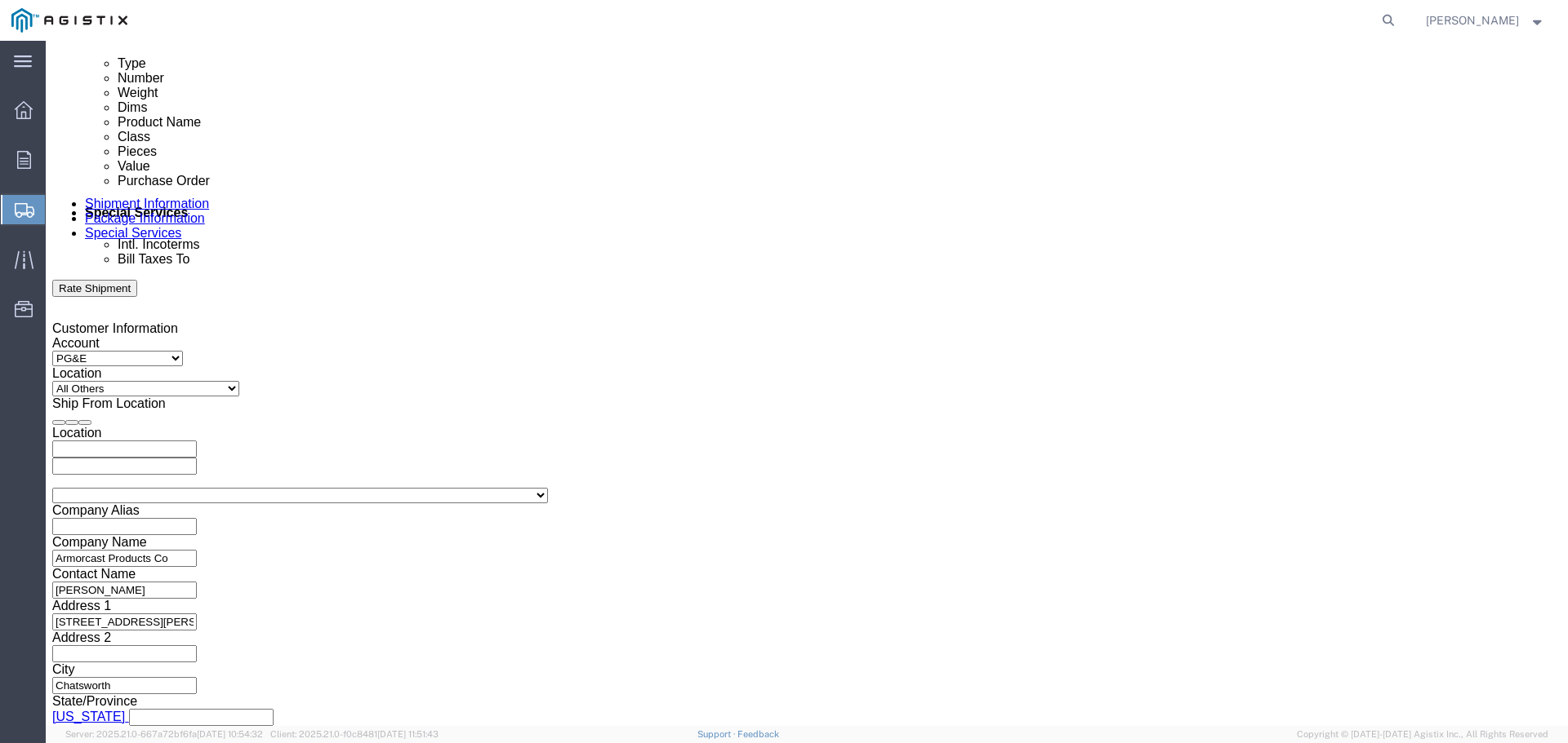
type input "[PHONE_NUMBER]"
click button "Continue"
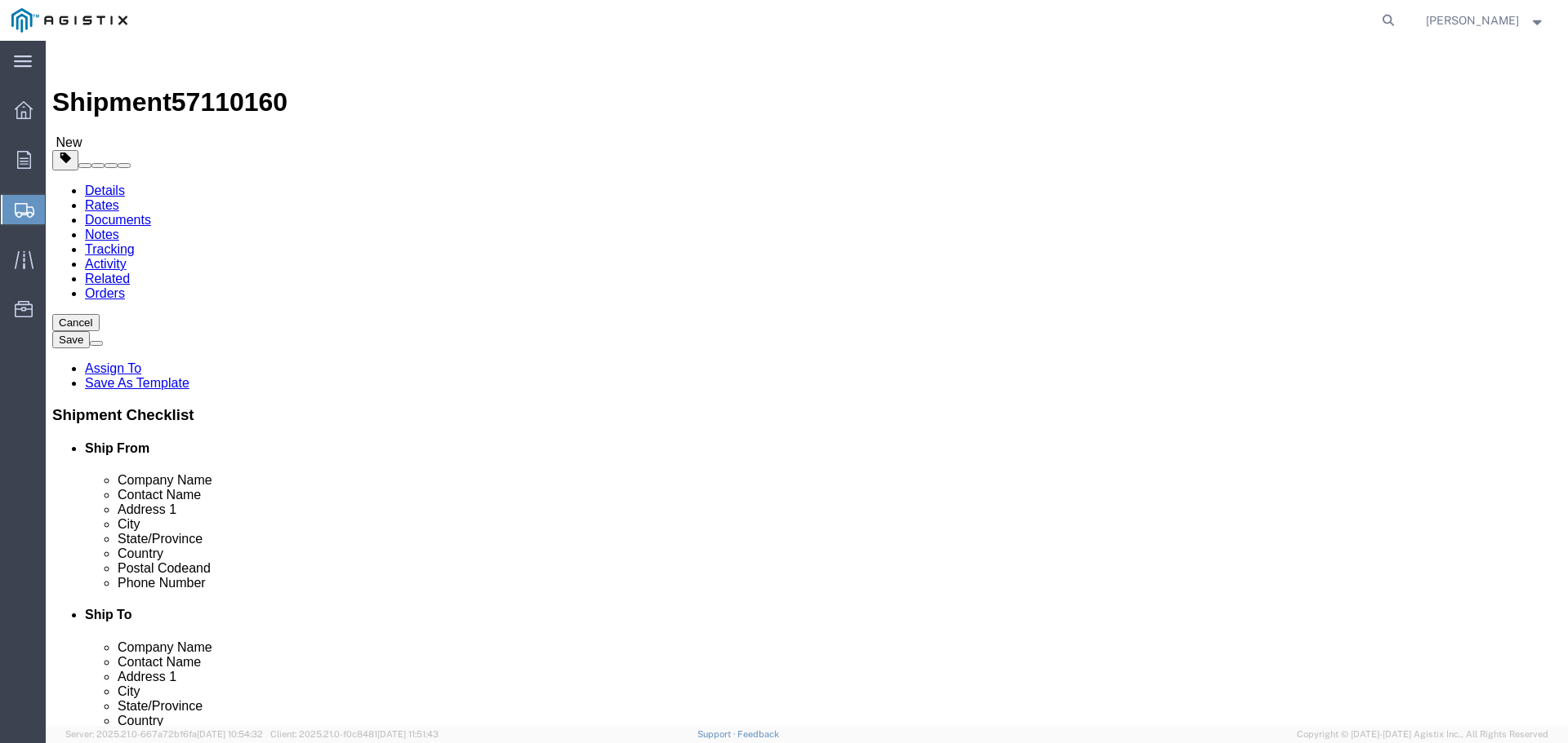
click select "Select Bulk Bundle(s) Cardboard Box(es) Carton(s) Crate(s) Drum(s) (Fiberboard)…"
select select "PSNS"
click select "Select Bulk Bundle(s) Cardboard Box(es) Carton(s) Crate(s) Drum(s) (Fiberboard)…"
click input "text"
type input "40"
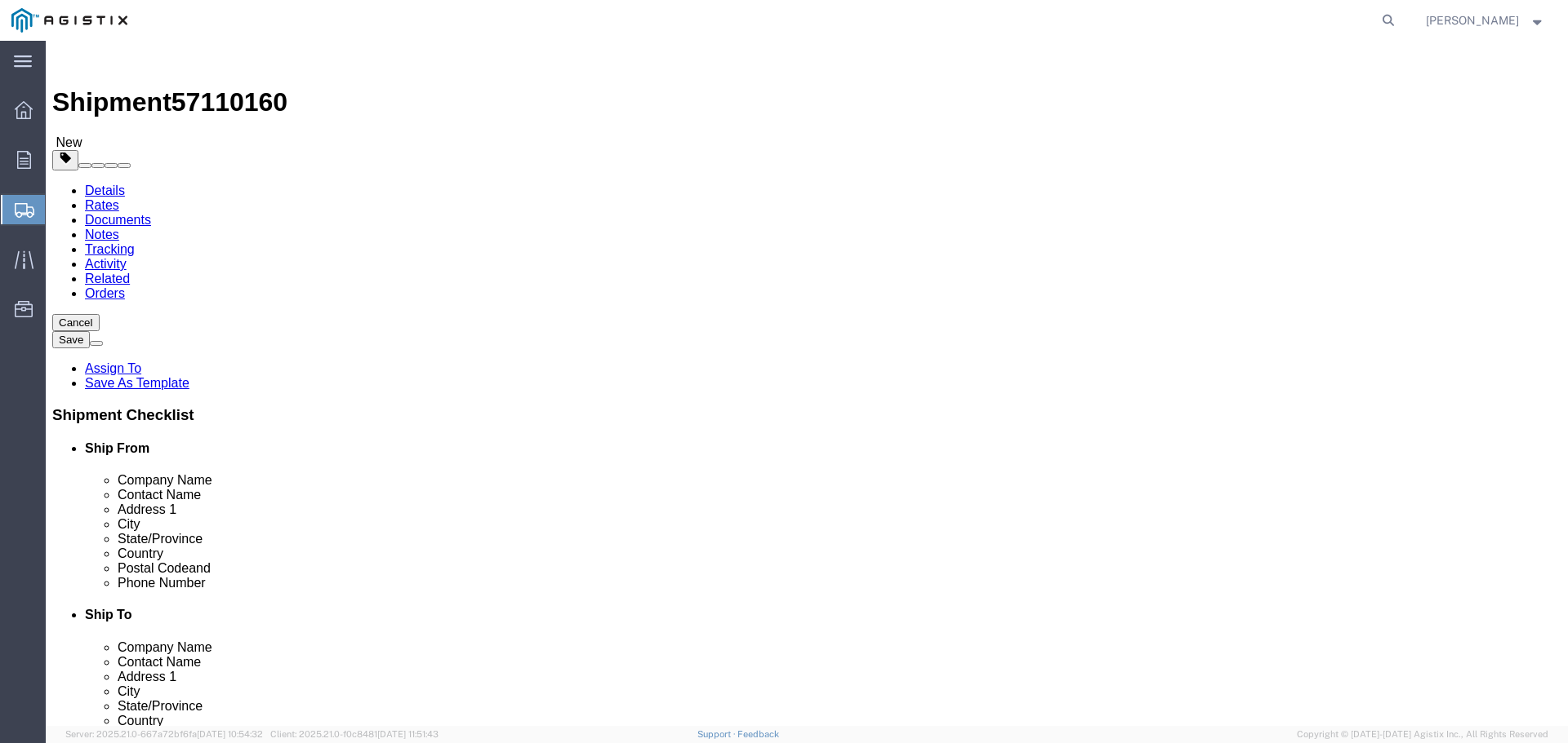
type input "40"
type input "27"
drag, startPoint x: 257, startPoint y: 412, endPoint x: 216, endPoint y: 418, distance: 41.4
click div "Weight 0.00 Select kgs lbs Ship. t°"
type input "410"
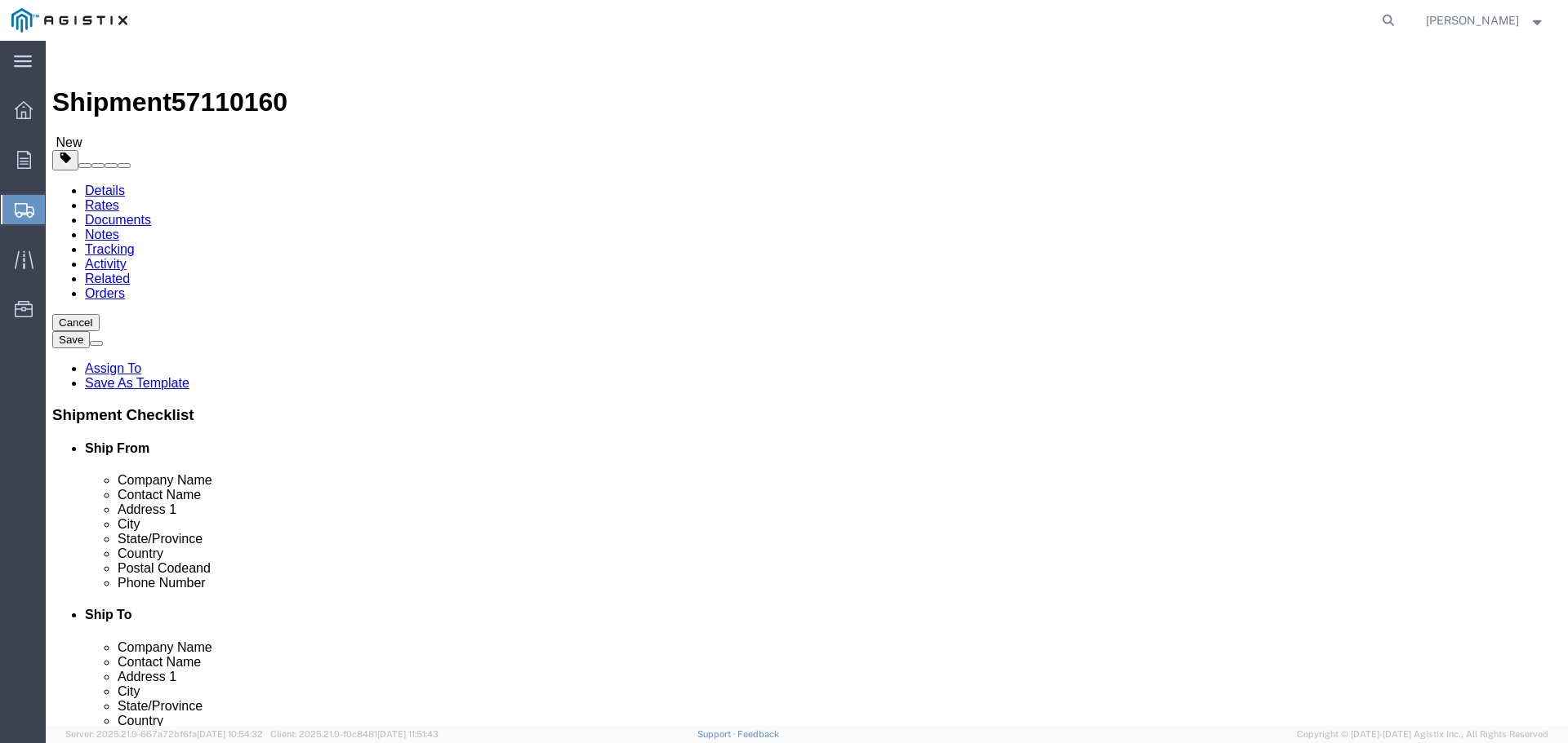
click span
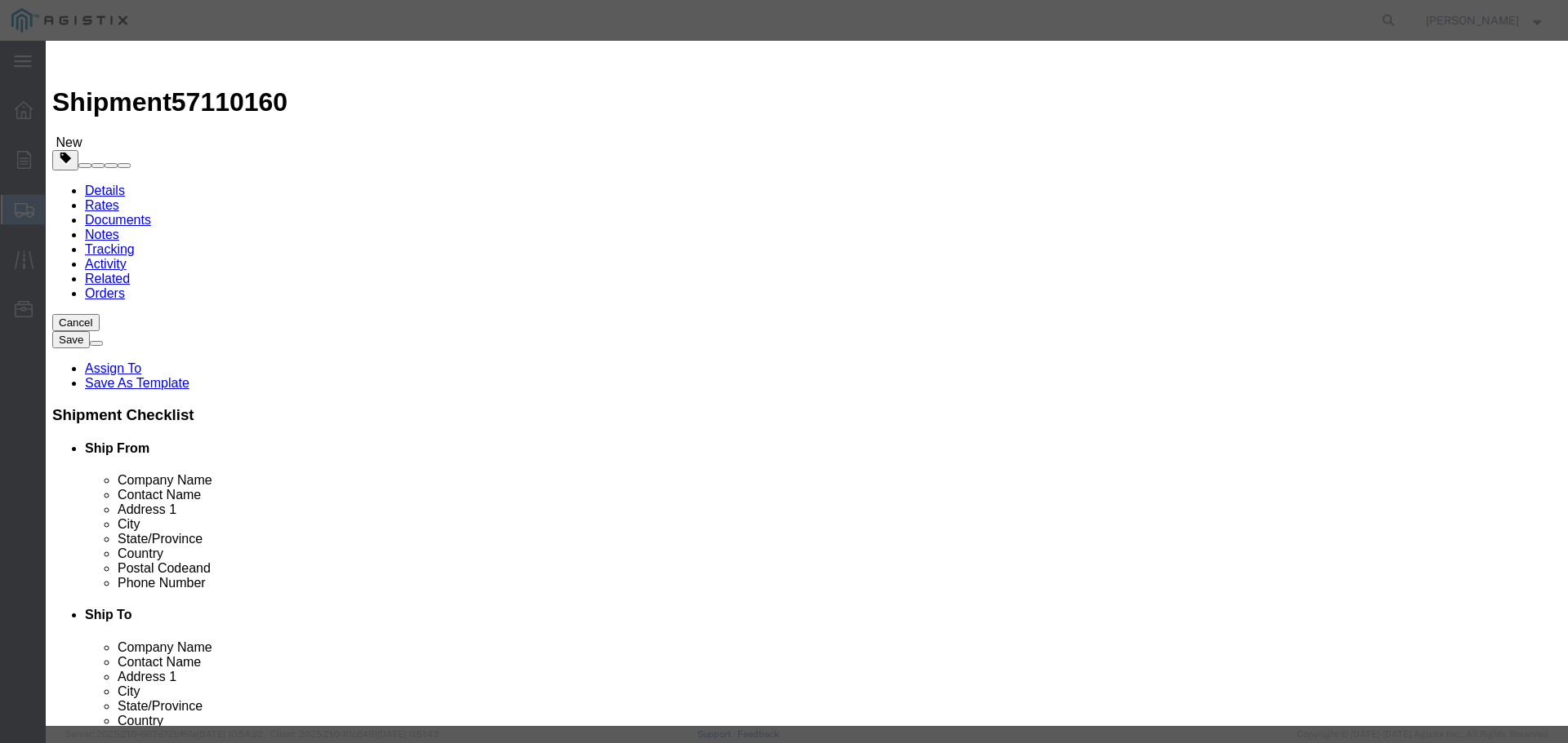
click input "text"
type input "R7A7000131"
drag, startPoint x: 518, startPoint y: 157, endPoint x: 464, endPoint y: 142, distance: 56.0
click div "Product Name R7A7000131 R7A Pieces 0 Select Bag Barrels 100Board Feet Bottle Bo…"
type input "4"
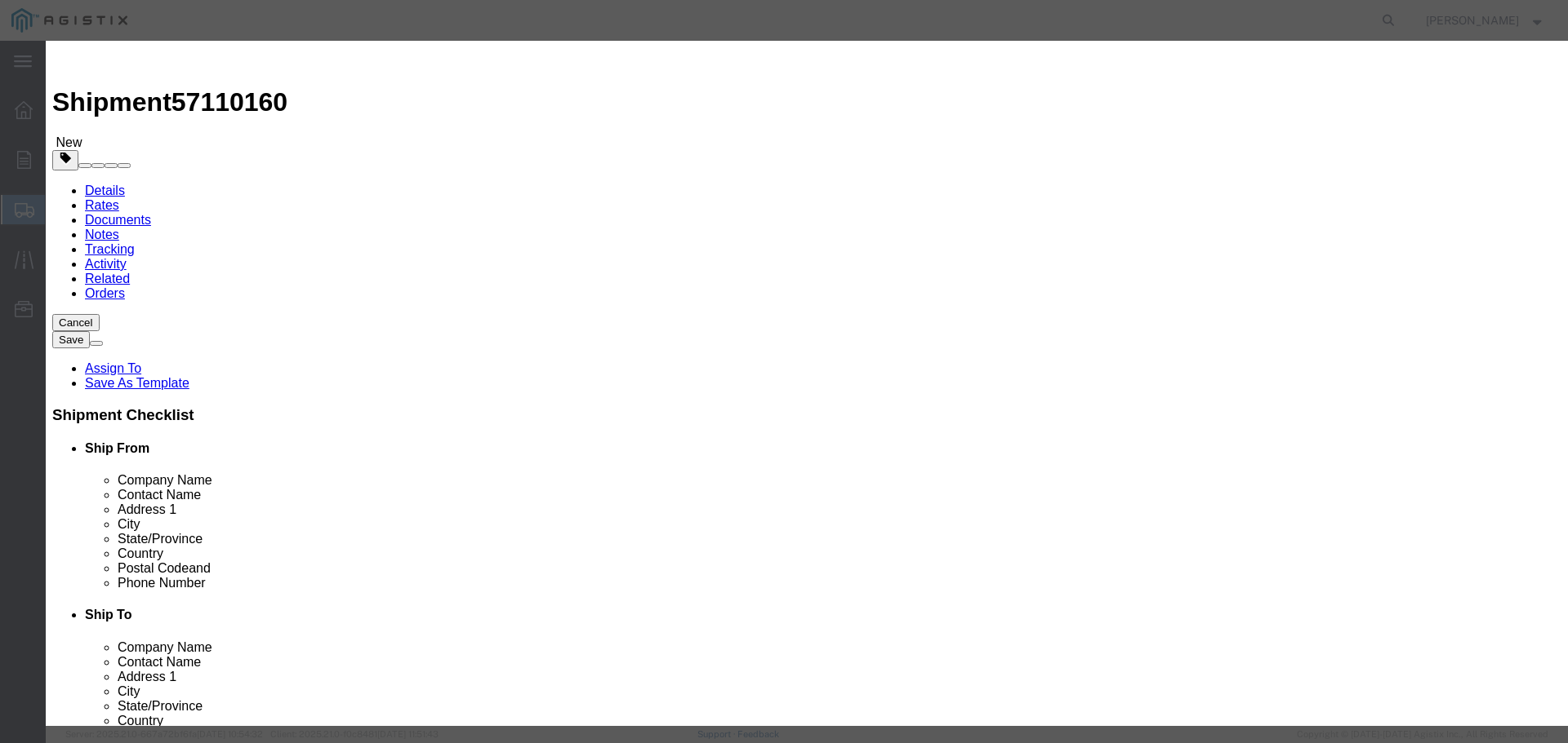
click input "text"
type input "6345.12"
click select "Select 50 55 60 65 70 85 92.5 100 125 175 250 300 400"
select select "60"
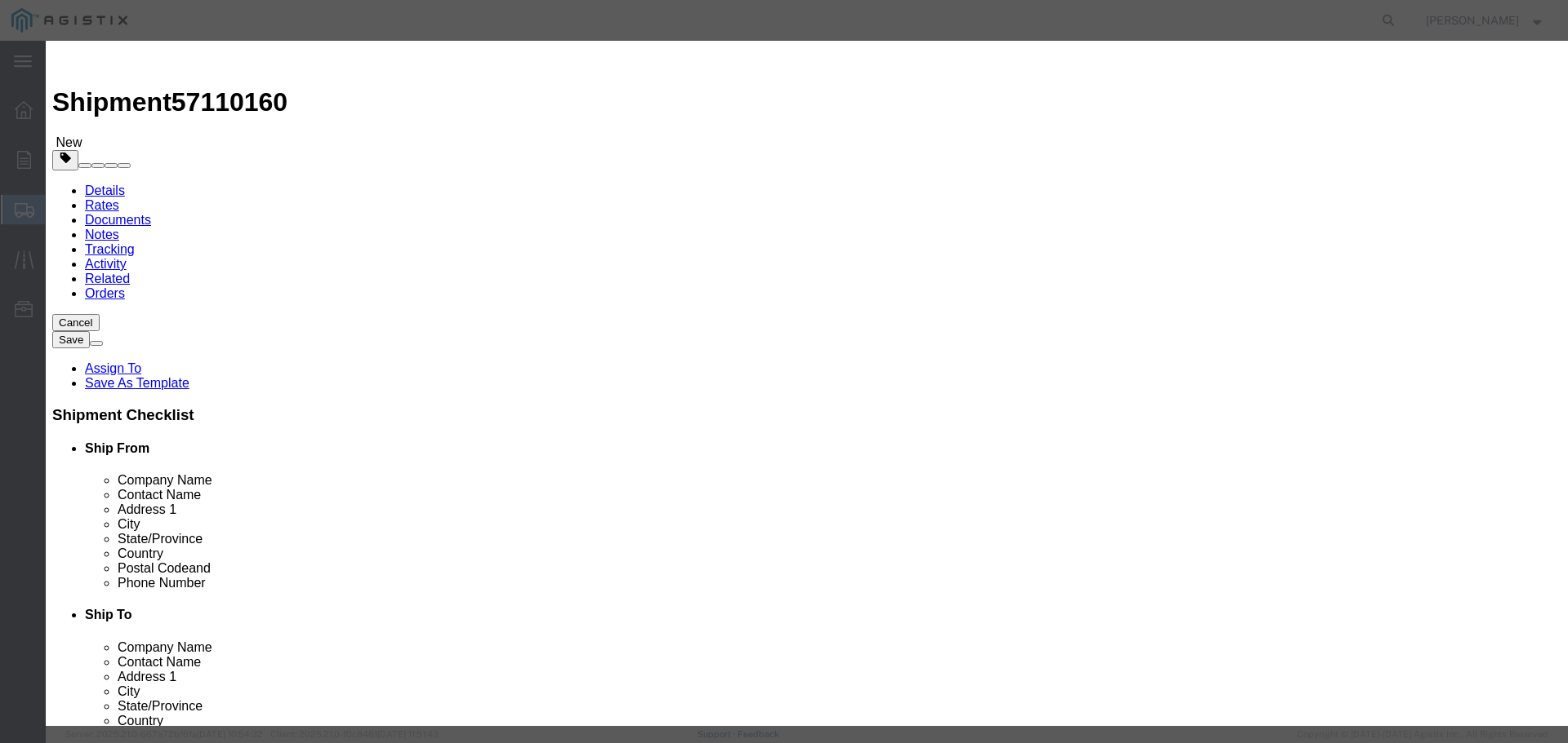
click select "Select 50 55 60 65 70 85 92.5 100 125 175 250 300 400"
click textarea
type textarea "Vault R-Frame HDG STL 38x38"
click div "Commodity library Product Name R7A7000131 R7A Pieces 4 Select Bag Barrels 100Bo…"
click textarea "Vault R-Frame HDG STL 38x38"
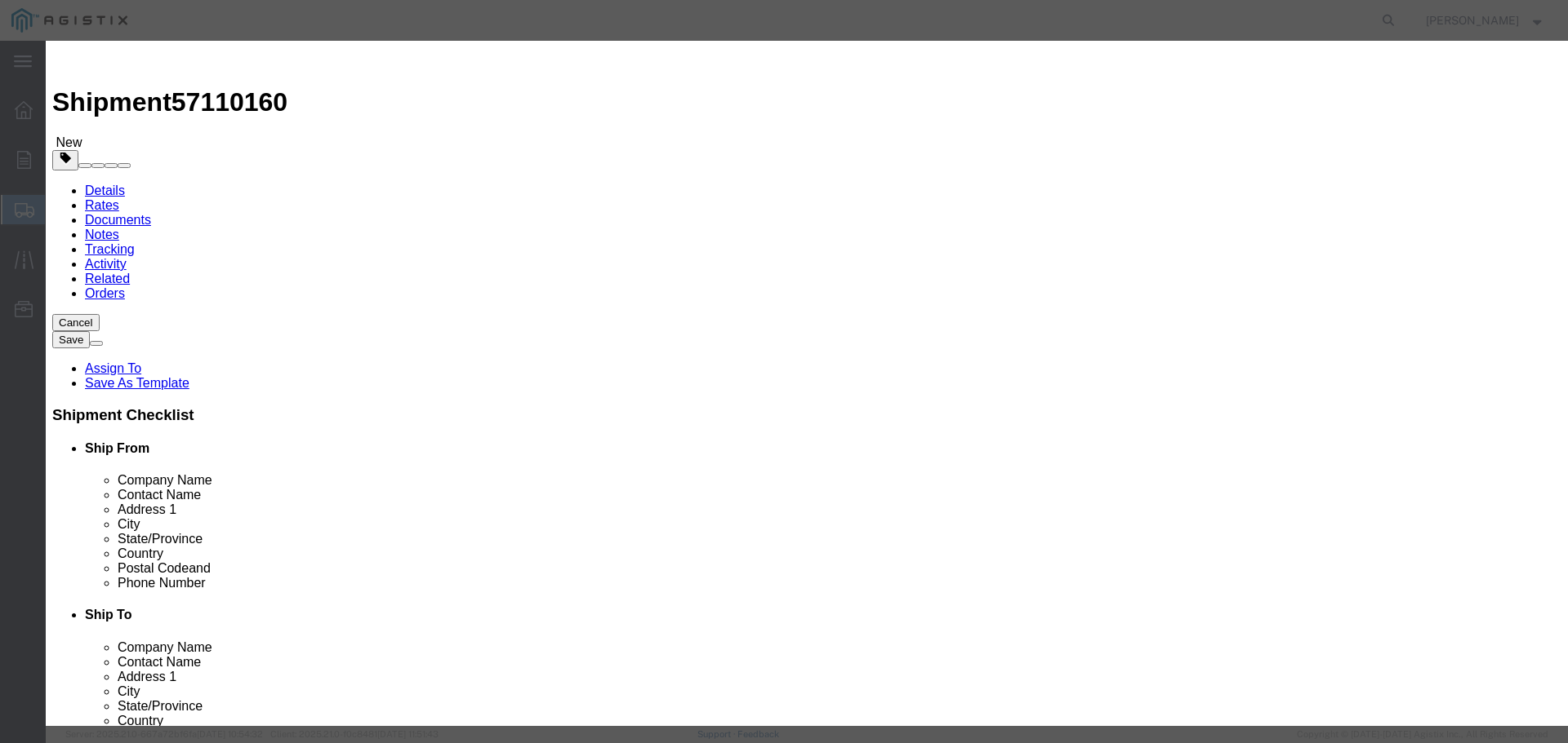
click button "Save & Close"
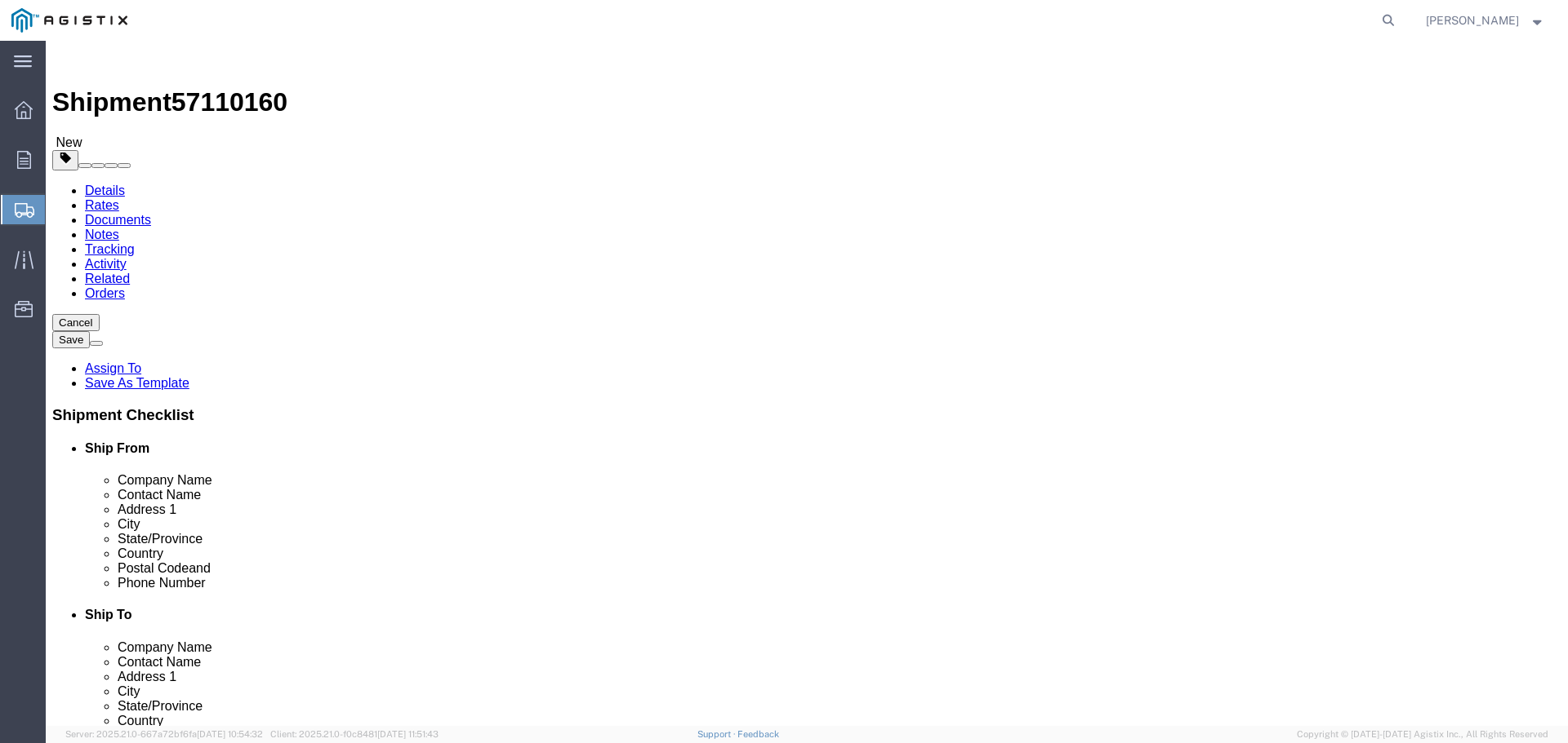
click div "1 x Pallet(s) Standard (Not Stackable) Package Type Select Bulk Bundle(s) Cardb…"
click button "Continue"
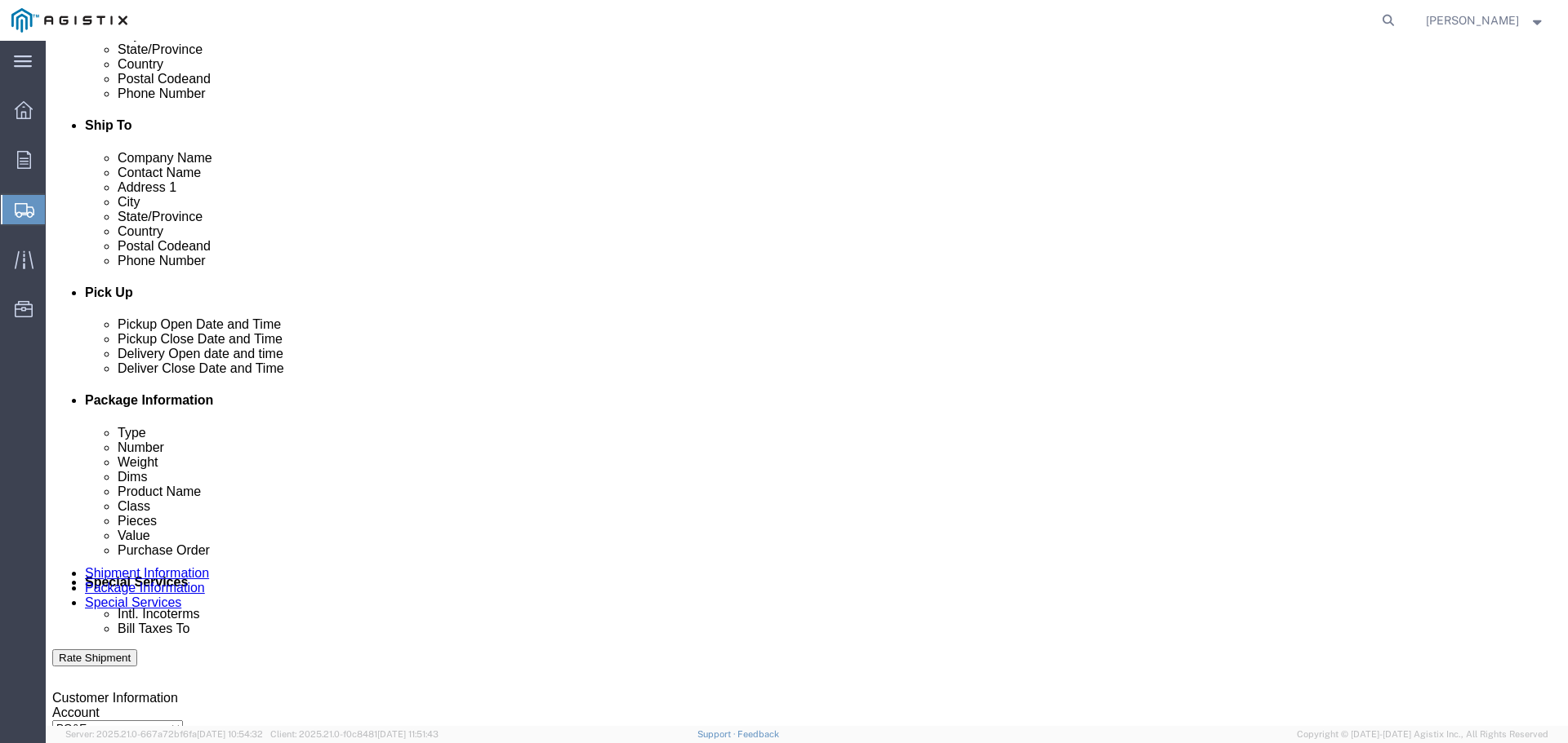
scroll to position [408, 0]
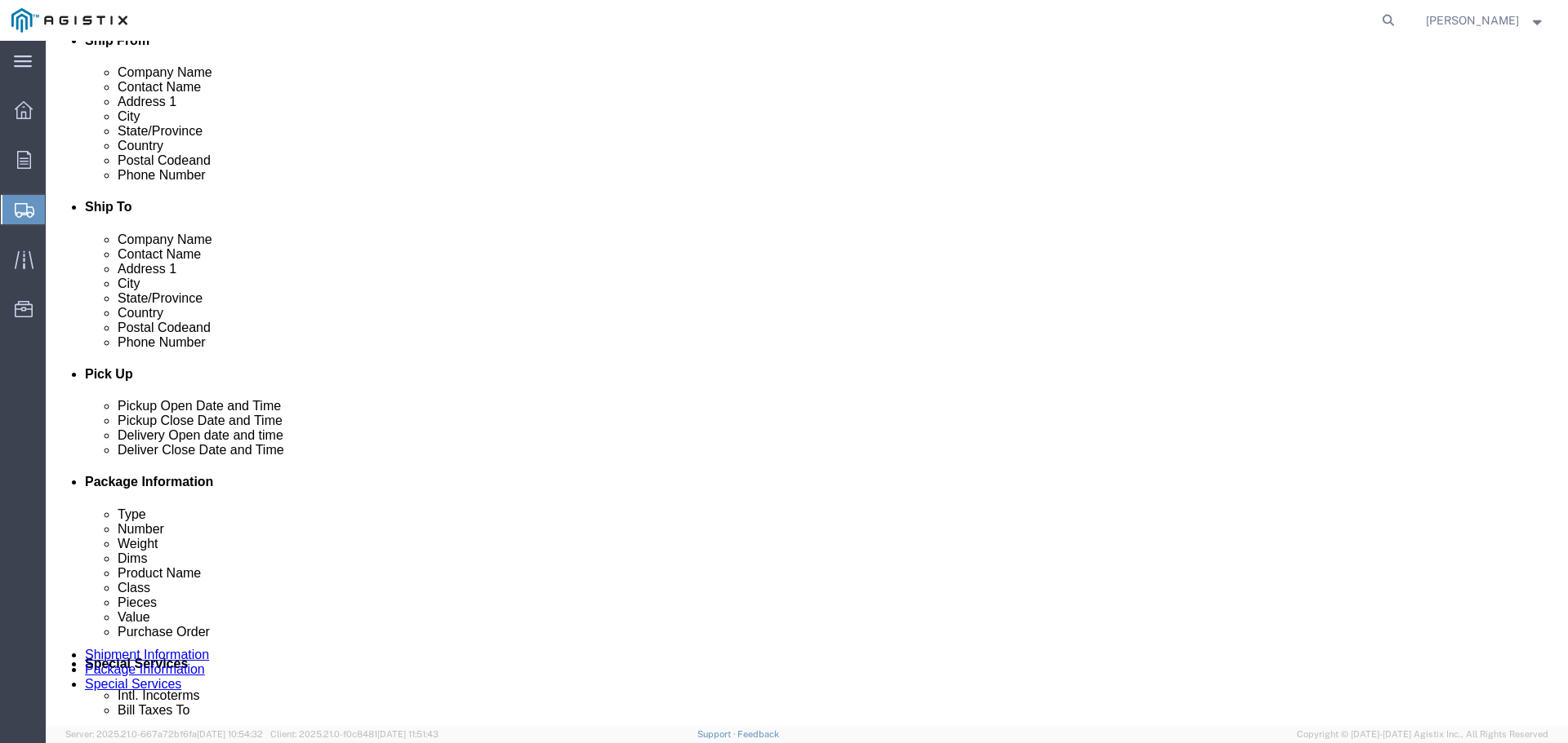
click select "Select Recipient Account Sender/Shipper Third Party Account"
select select "THRD"
click select "Select Recipient Account Sender/Shipper Third Party Account"
select select
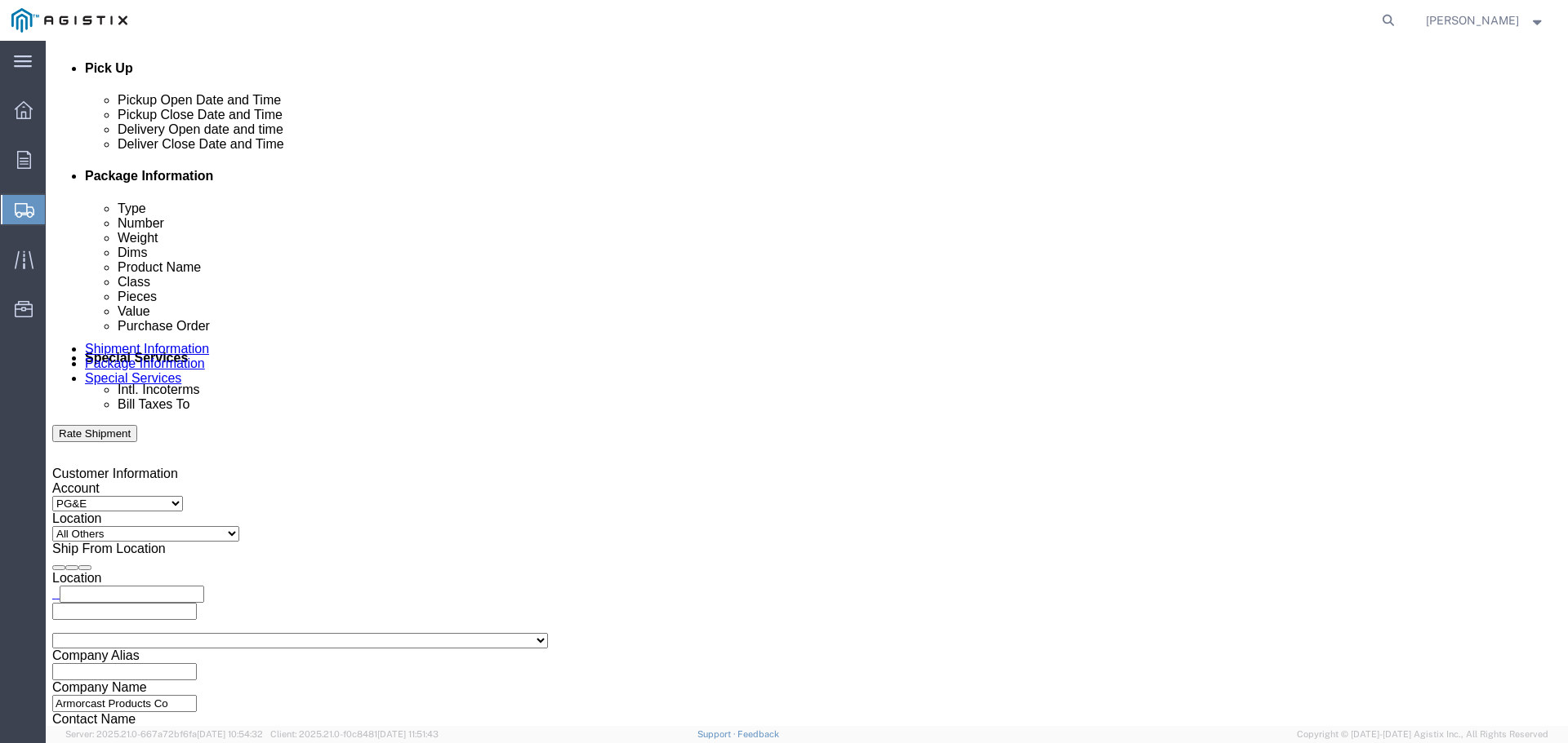
scroll to position [734, 0]
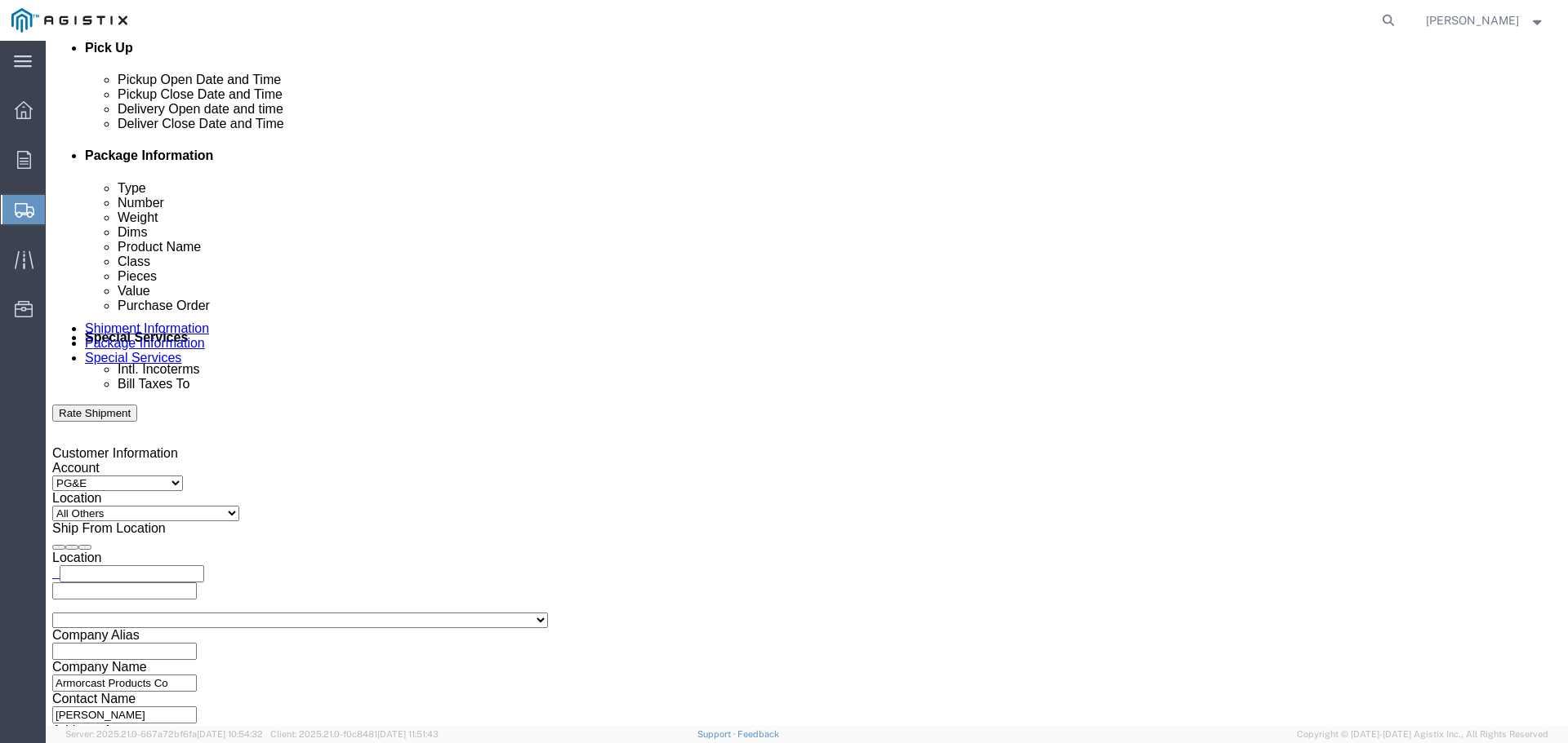
click input "text"
type input "PG&E C/O Logica LLC"
click h4 "Bill shipment to - Third Party"
click input "text"
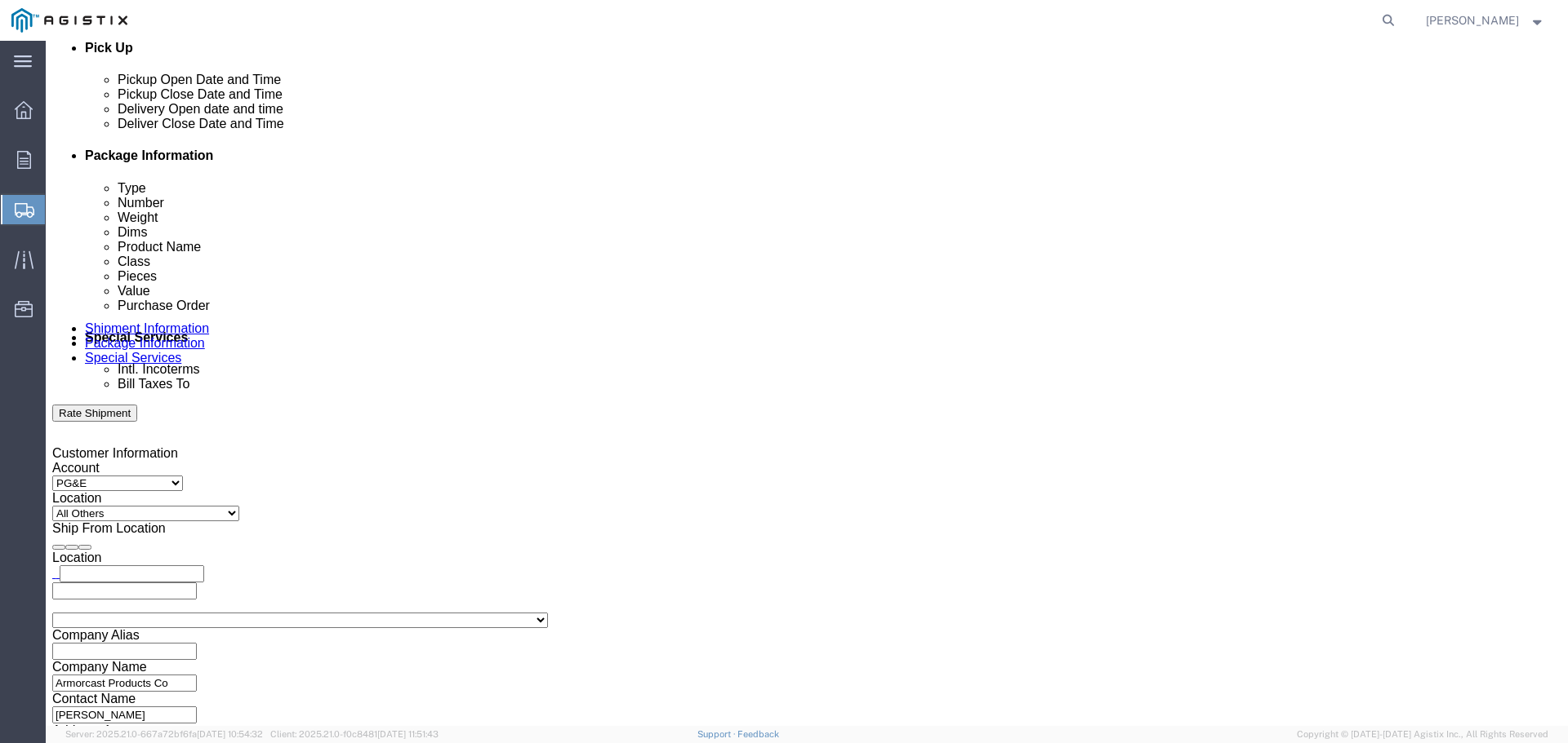
click input "text"
type input "[STREET_ADDRESS]"
click input "text"
type input "#100"
click select "Select [GEOGRAPHIC_DATA] [GEOGRAPHIC_DATA] [GEOGRAPHIC_DATA] [GEOGRAPHIC_DATA] …"
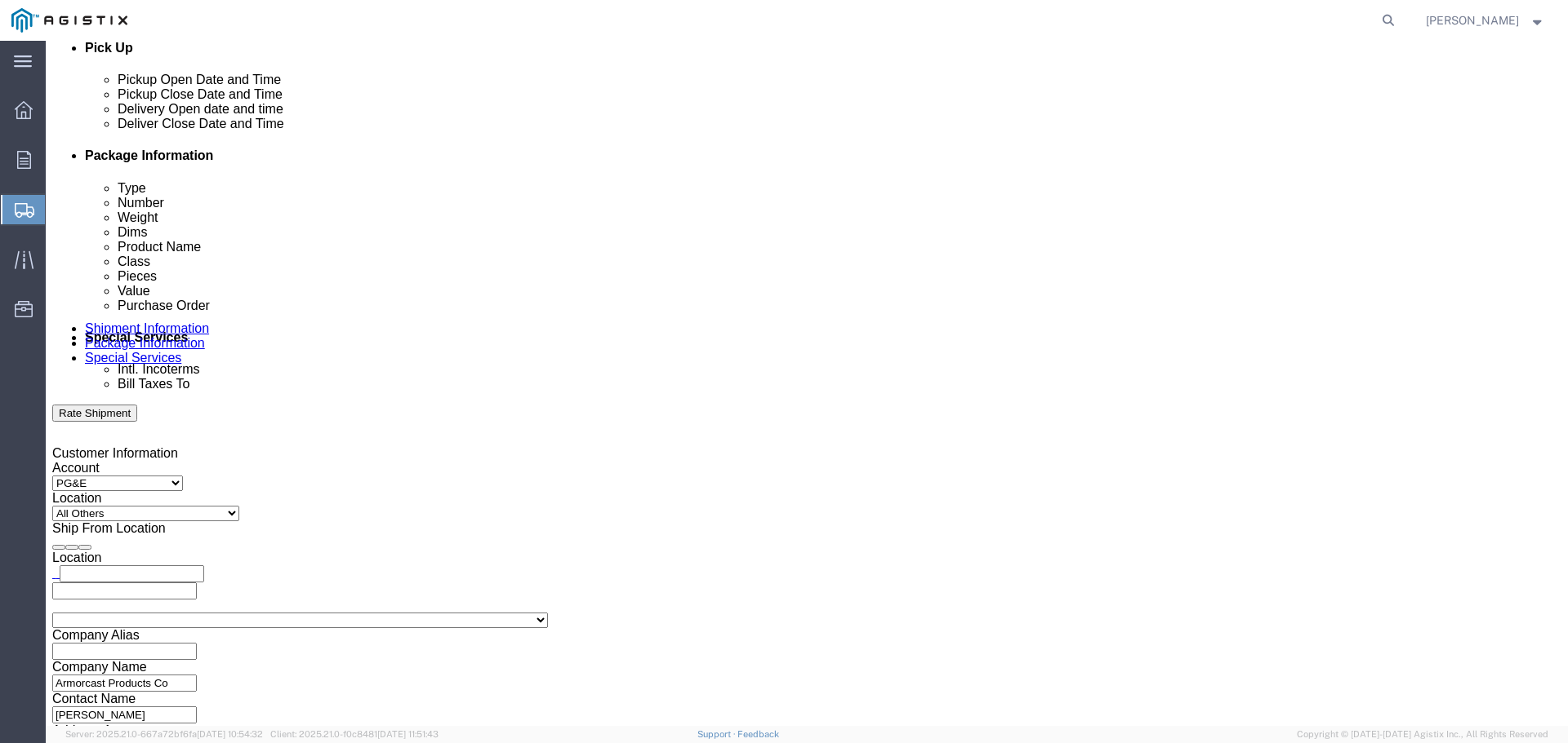
select select "US"
click select "Select [GEOGRAPHIC_DATA] [GEOGRAPHIC_DATA] [GEOGRAPHIC_DATA] [GEOGRAPHIC_DATA] …"
type input "[US_STATE]"
select select "UT"
click input "text"
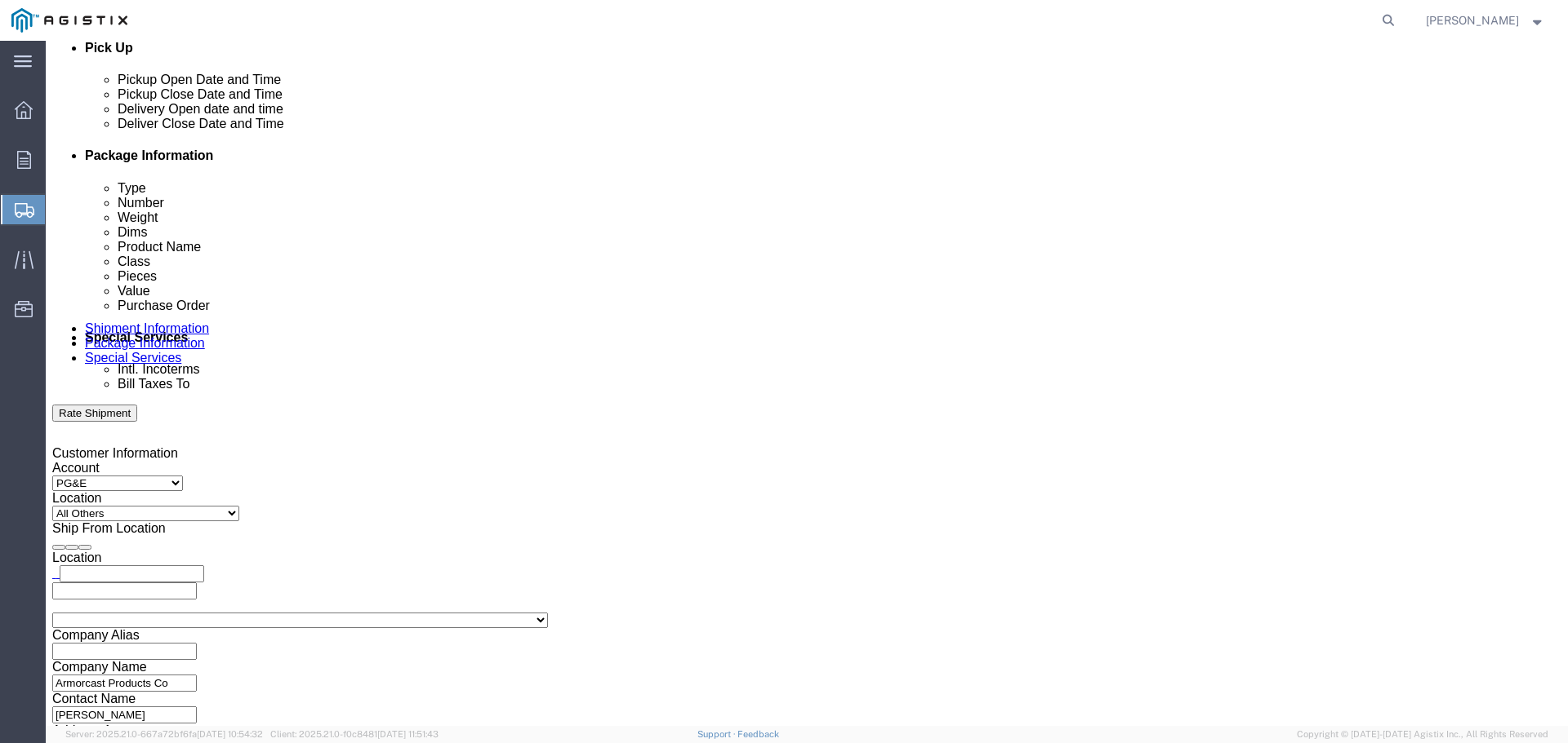
click input "[GEOGRAPHIC_DATA]"
type input "[GEOGRAPHIC_DATA]"
click input "text"
type input "84047"
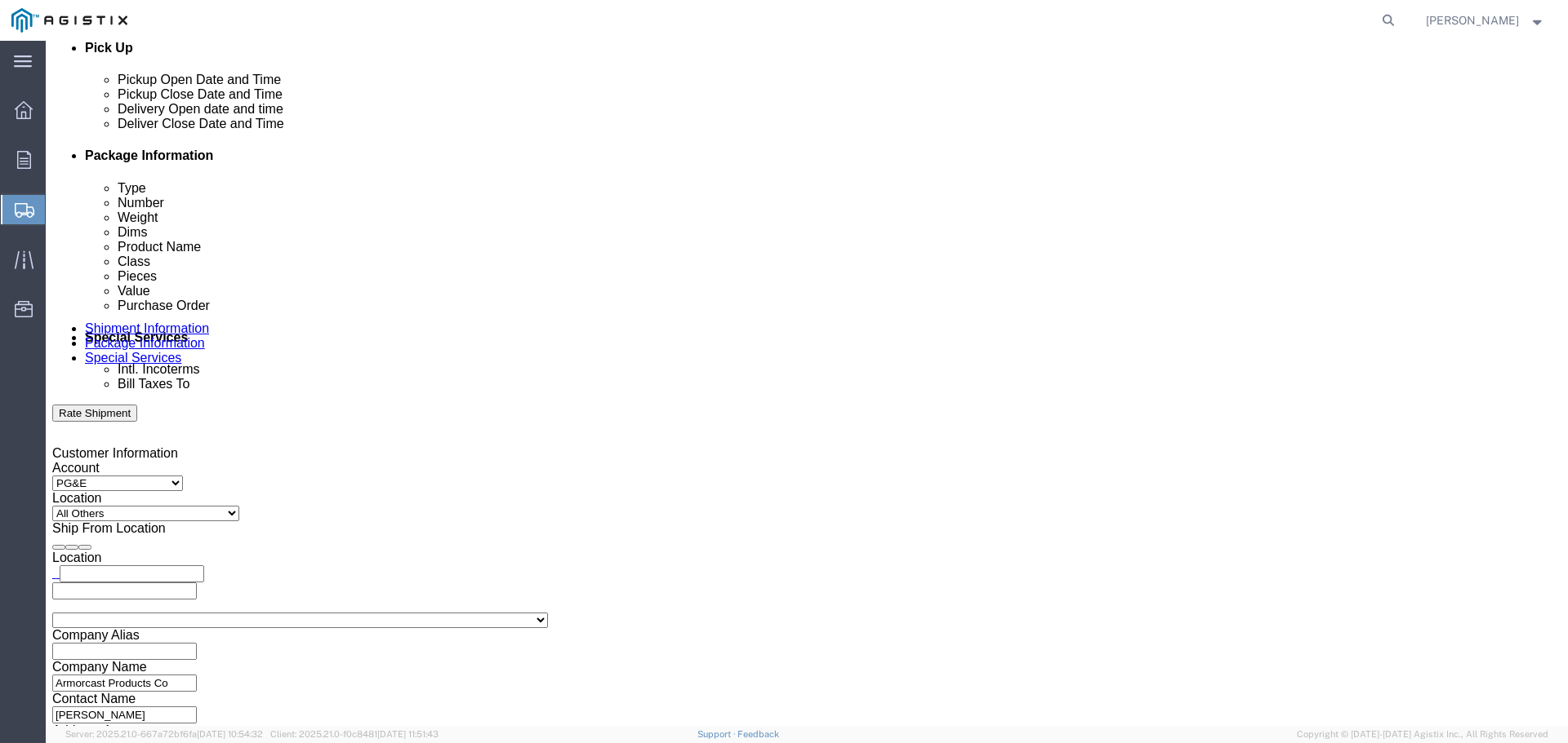
click input "text"
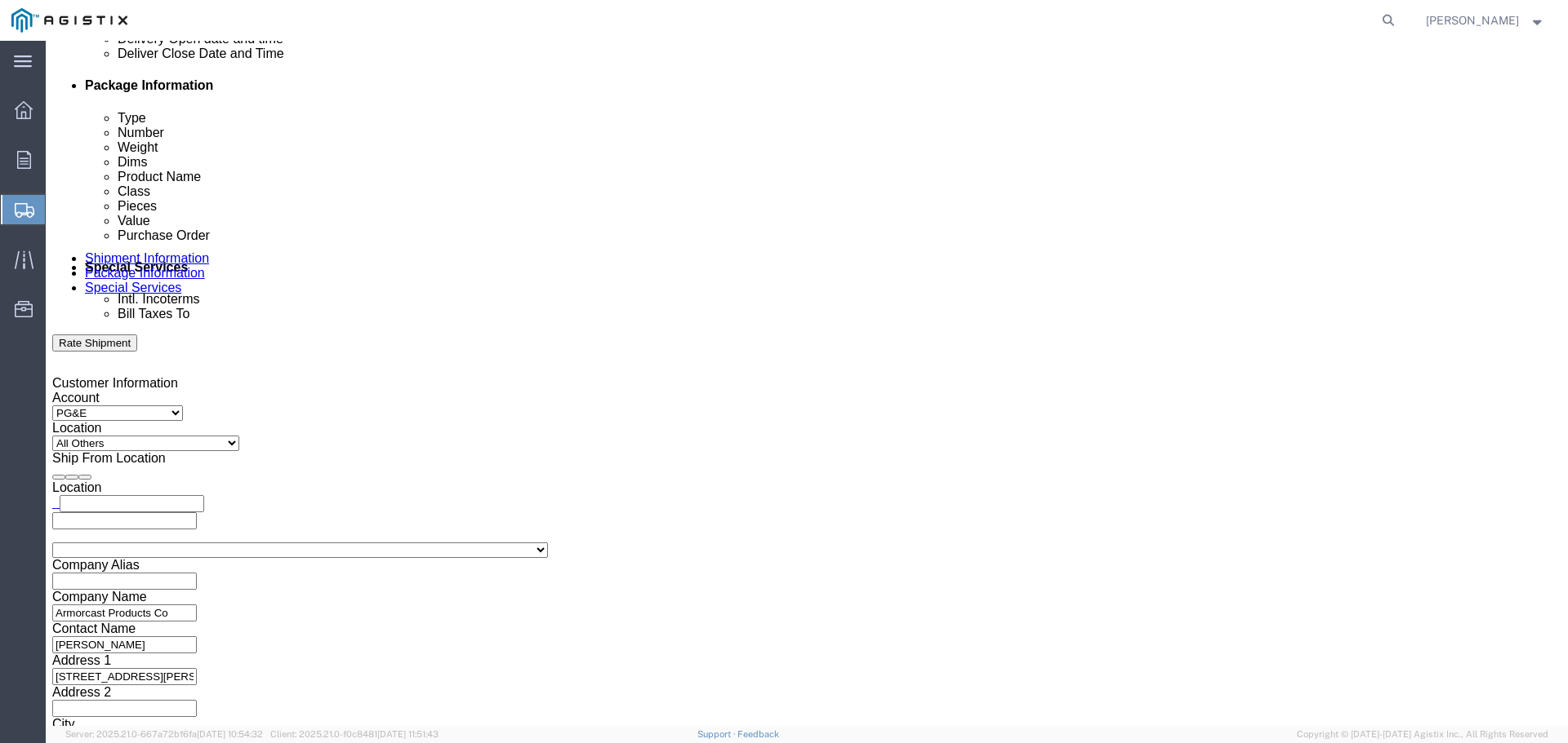
scroll to position [897, 0]
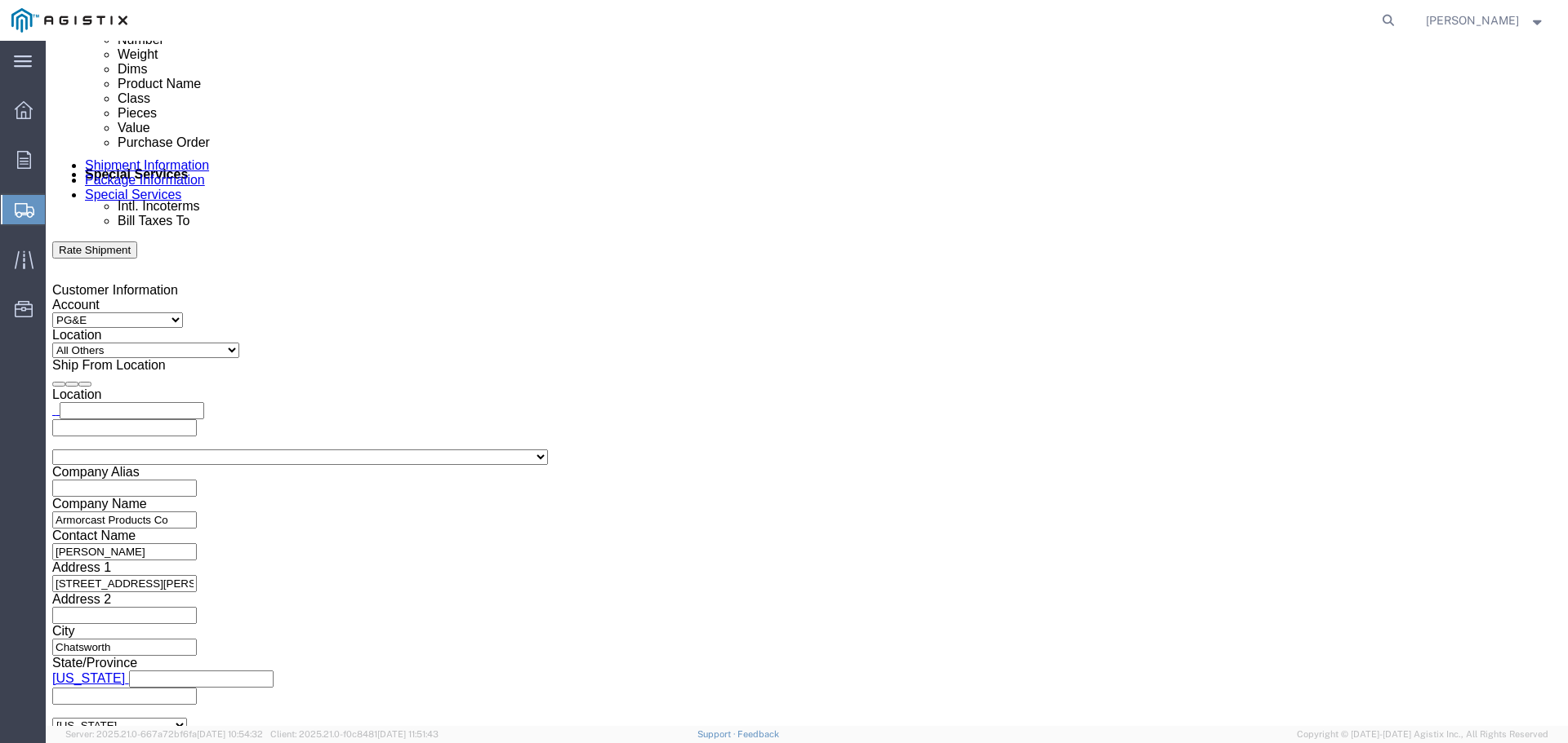
click input "text"
type input "dm"
click input "Packing List"
checkbox input "true"
click input "BOL"
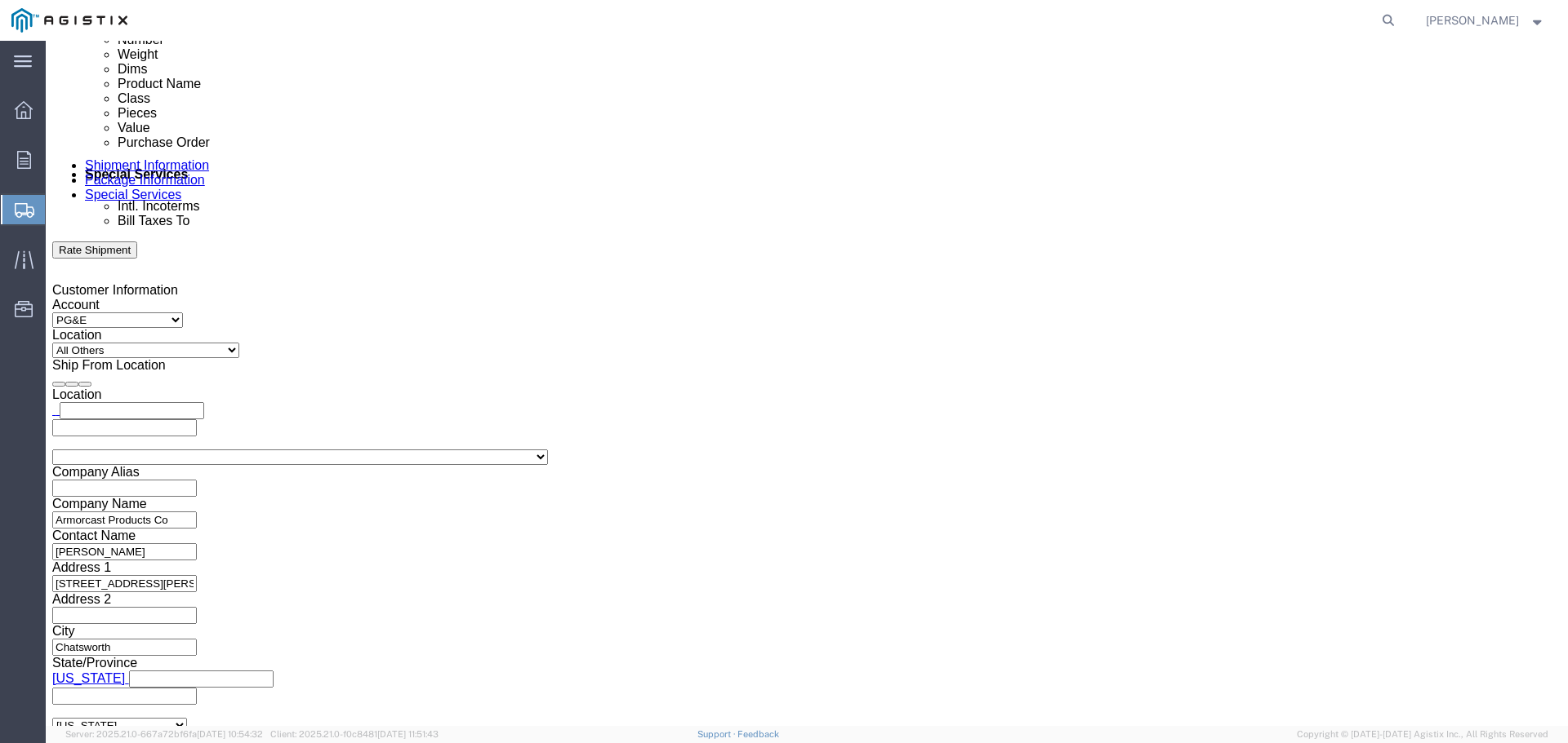
checkbox input "true"
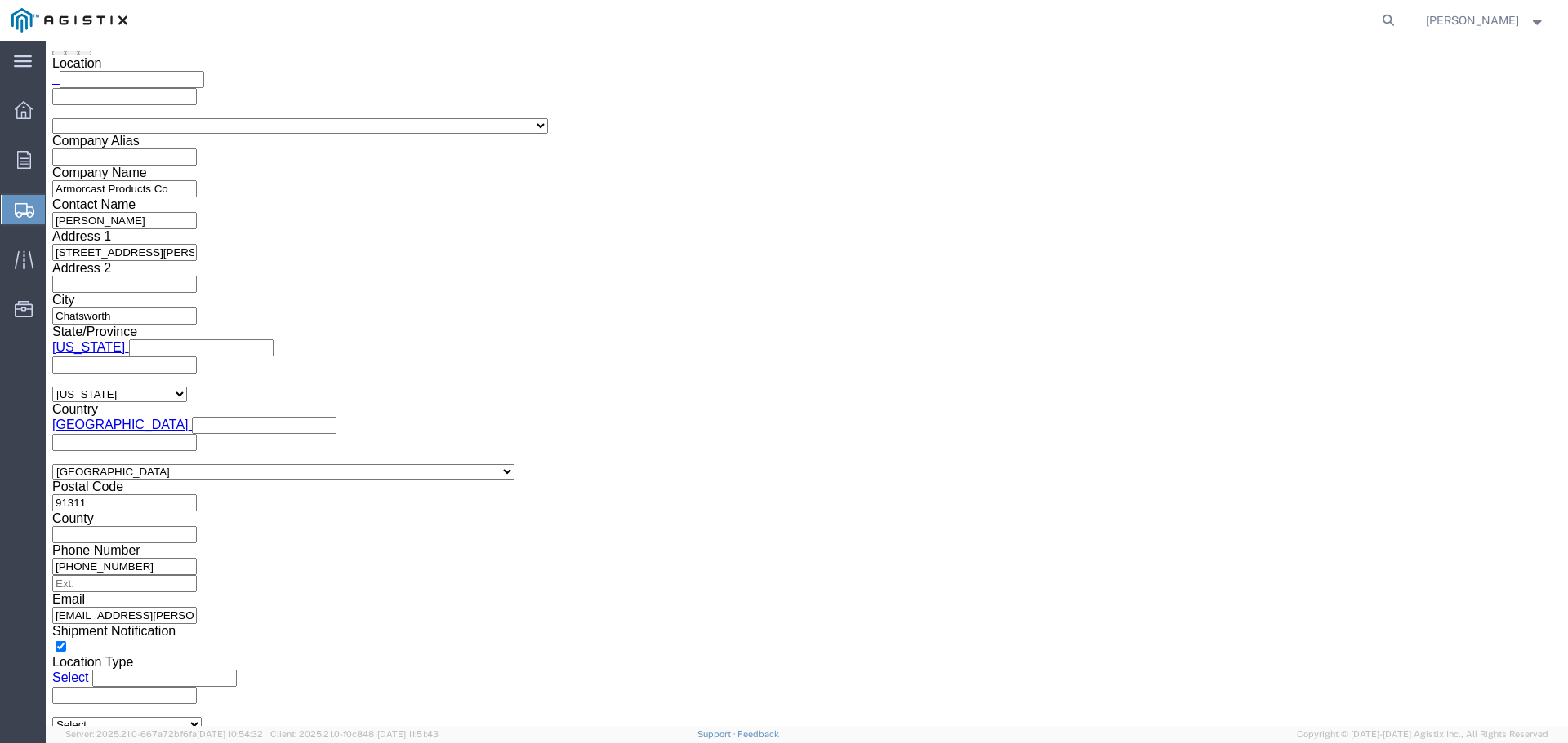
scroll to position [1463, 0]
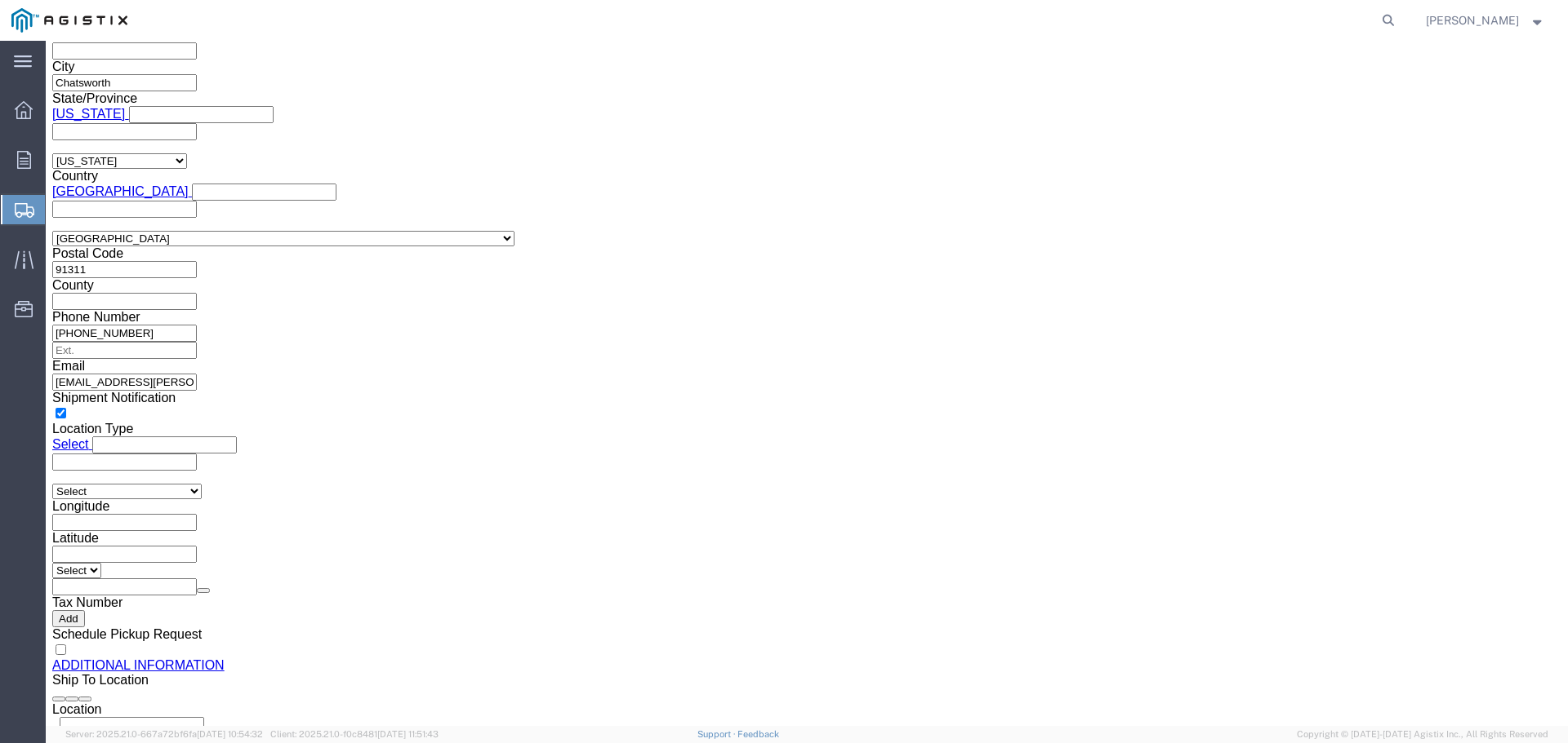
click button "Rate Shipment"
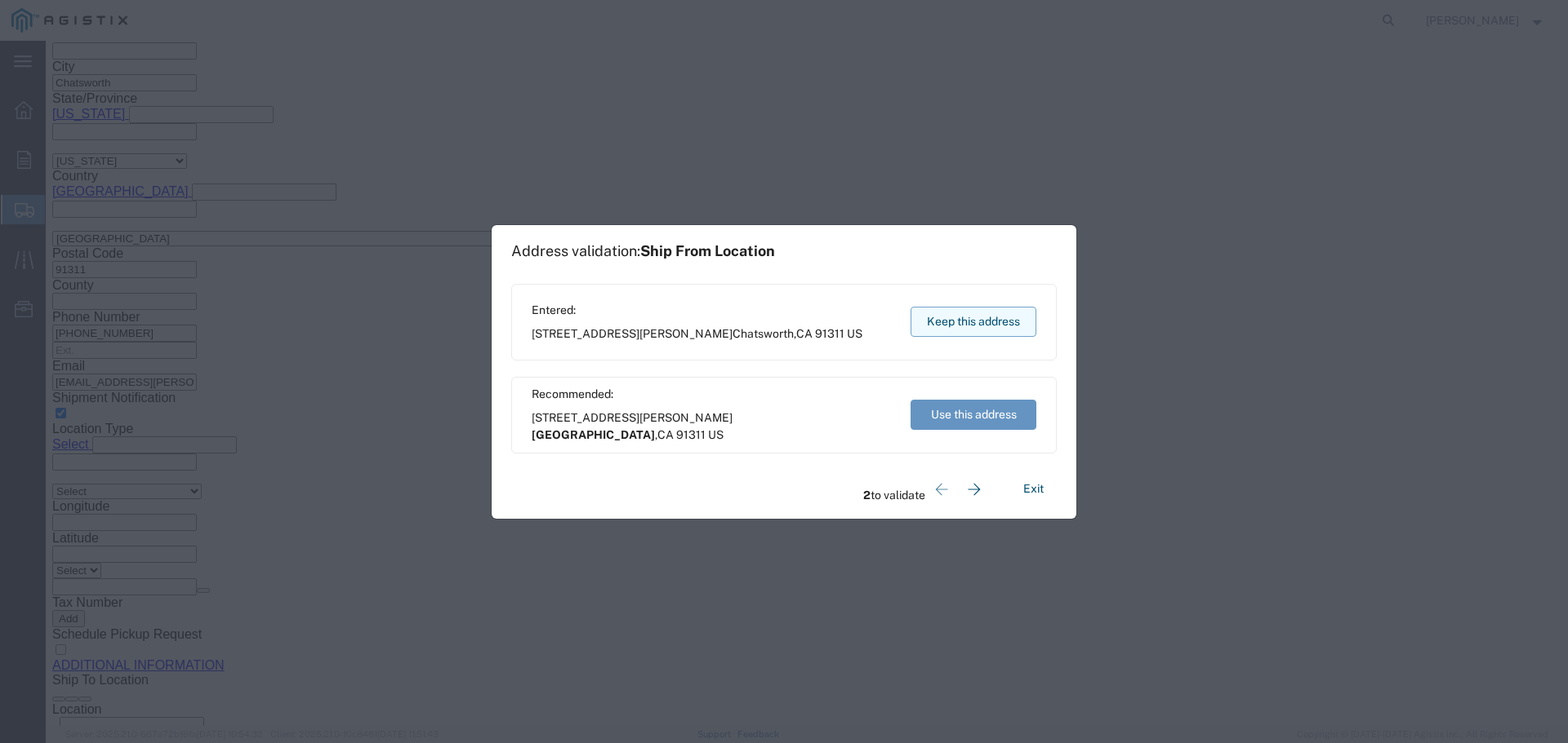
click at [945, 320] on button "Keep this address" at bounding box center [973, 321] width 126 height 30
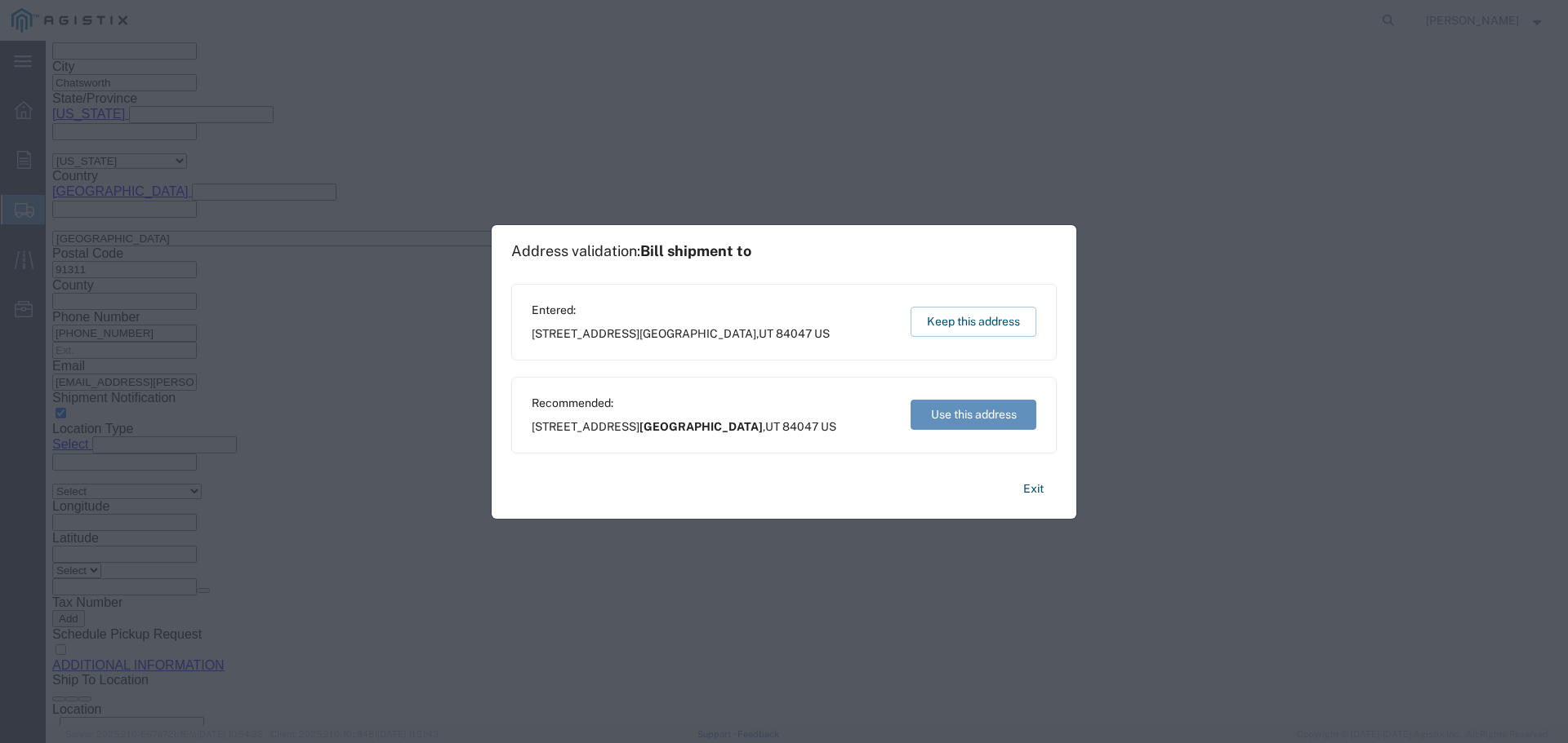
click at [977, 414] on button "Use this address" at bounding box center [973, 414] width 126 height 30
type input "[GEOGRAPHIC_DATA]"
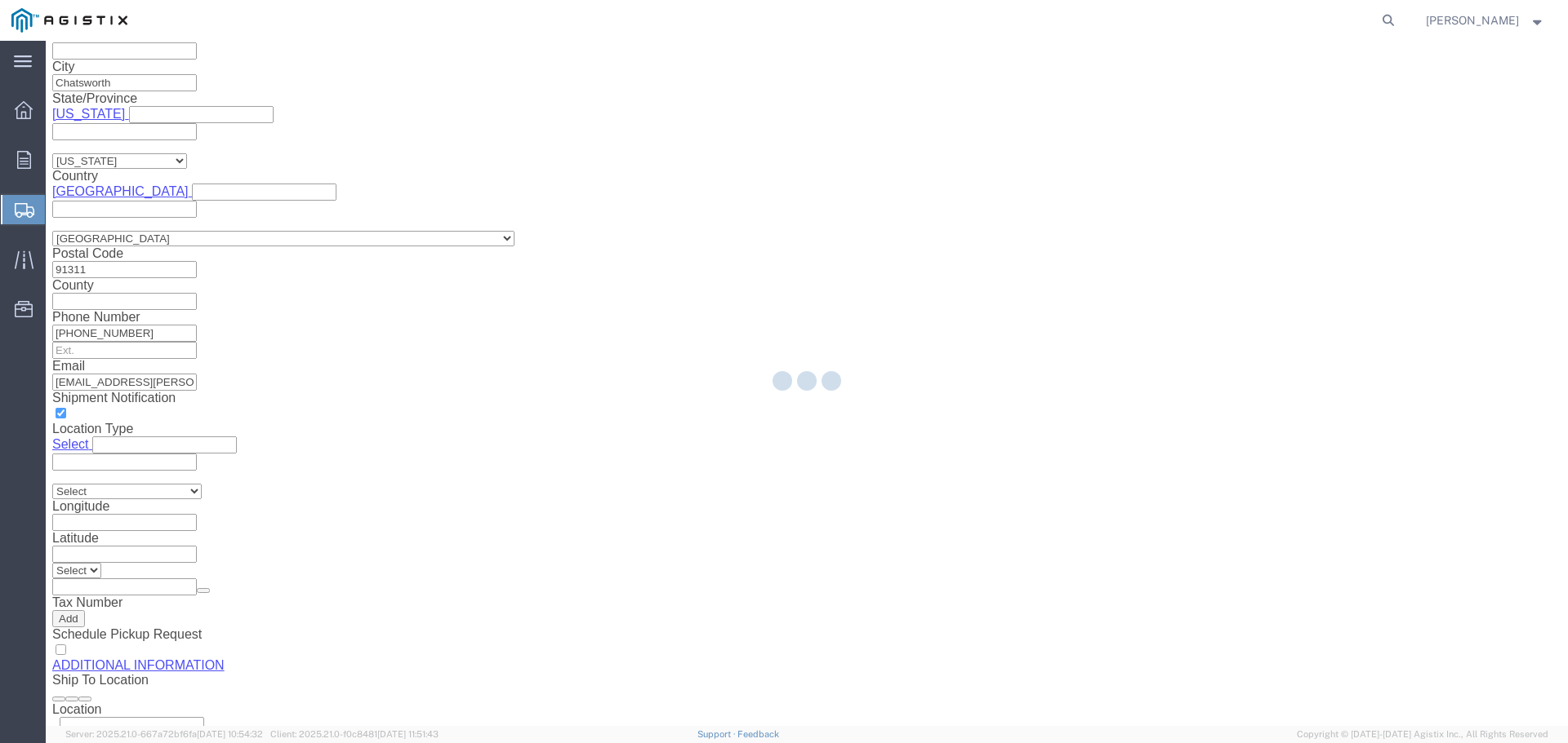
scroll to position [0, 0]
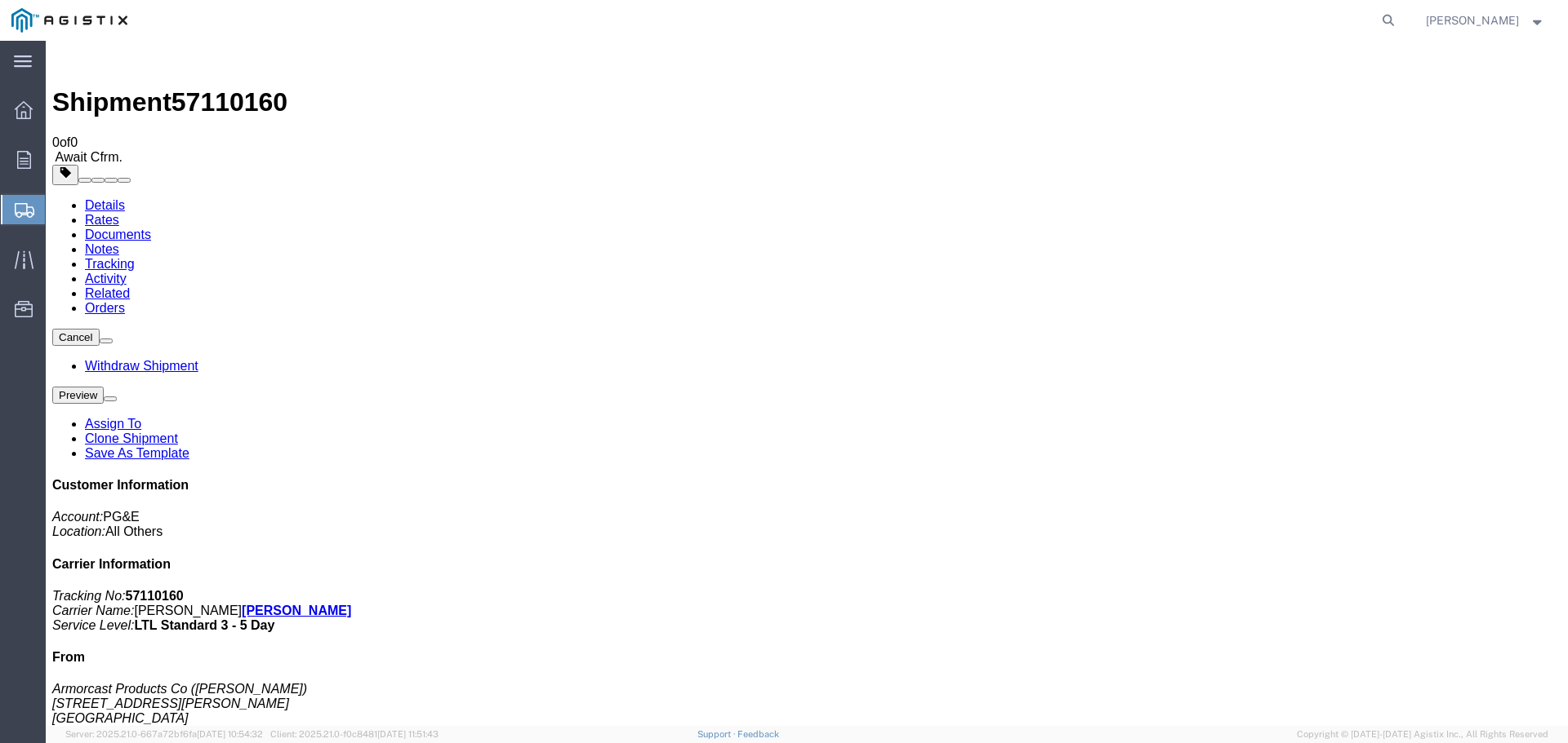
click at [89, 199] on link "Details" at bounding box center [104, 206] width 40 height 14
